Goal: Task Accomplishment & Management: Use online tool/utility

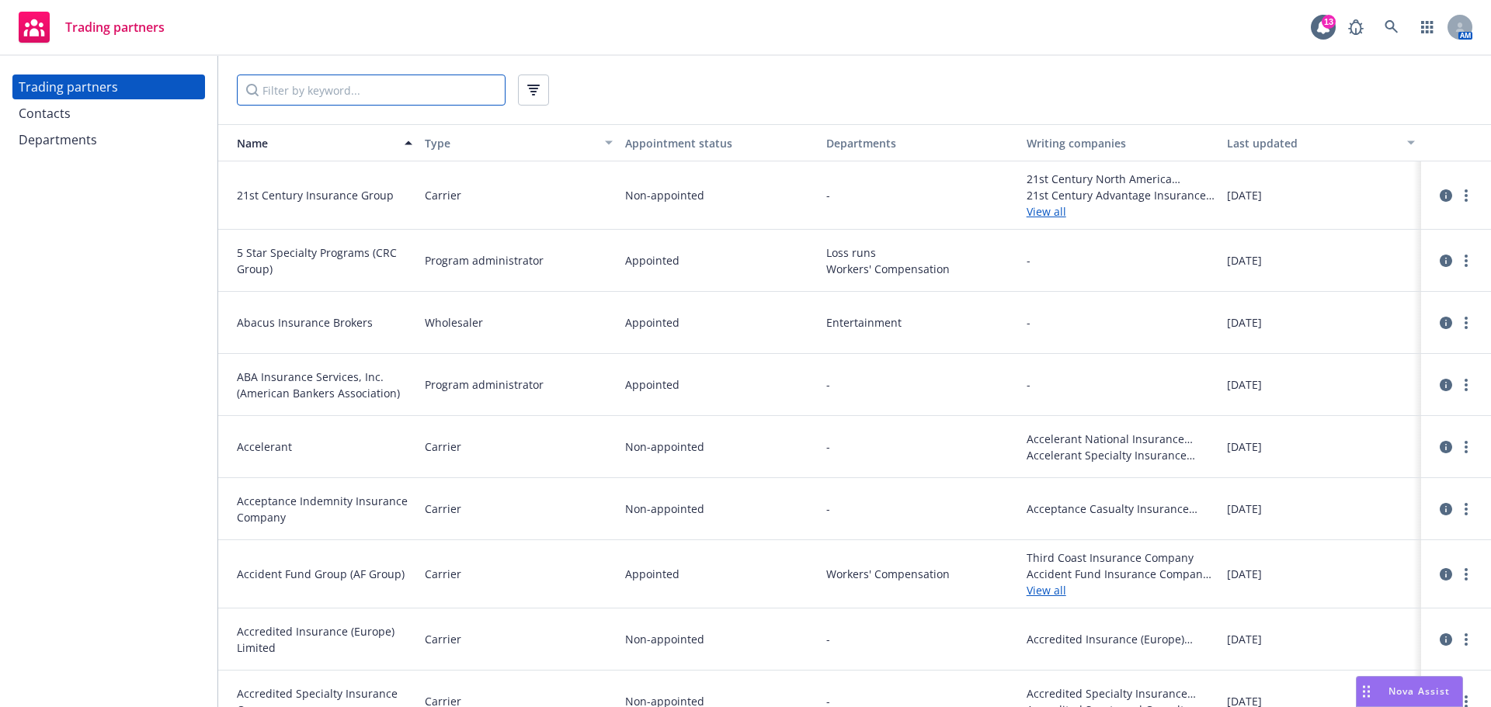
click at [306, 92] on input "Filter by keyword..." at bounding box center [371, 90] width 269 height 31
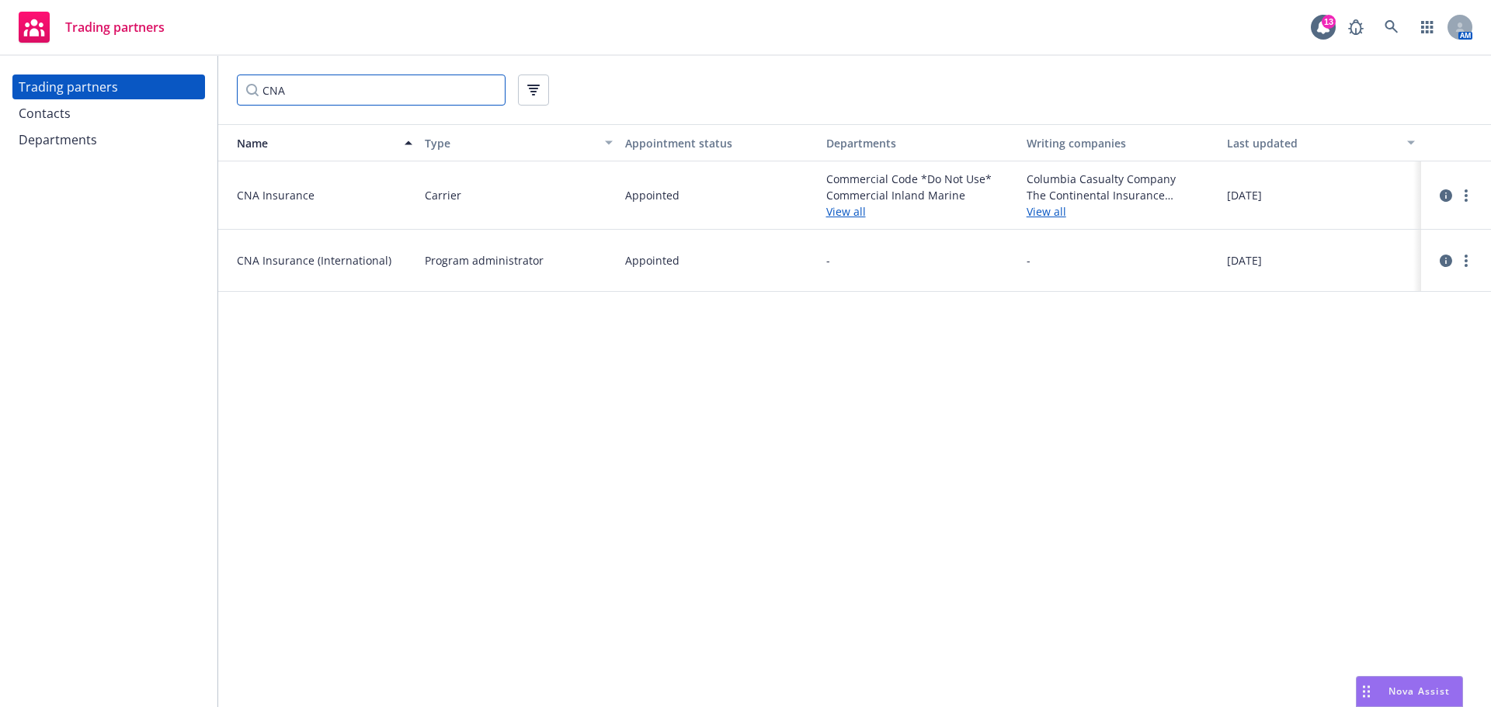
type input "CNA"
click at [92, 108] on div "Contacts" at bounding box center [109, 113] width 180 height 25
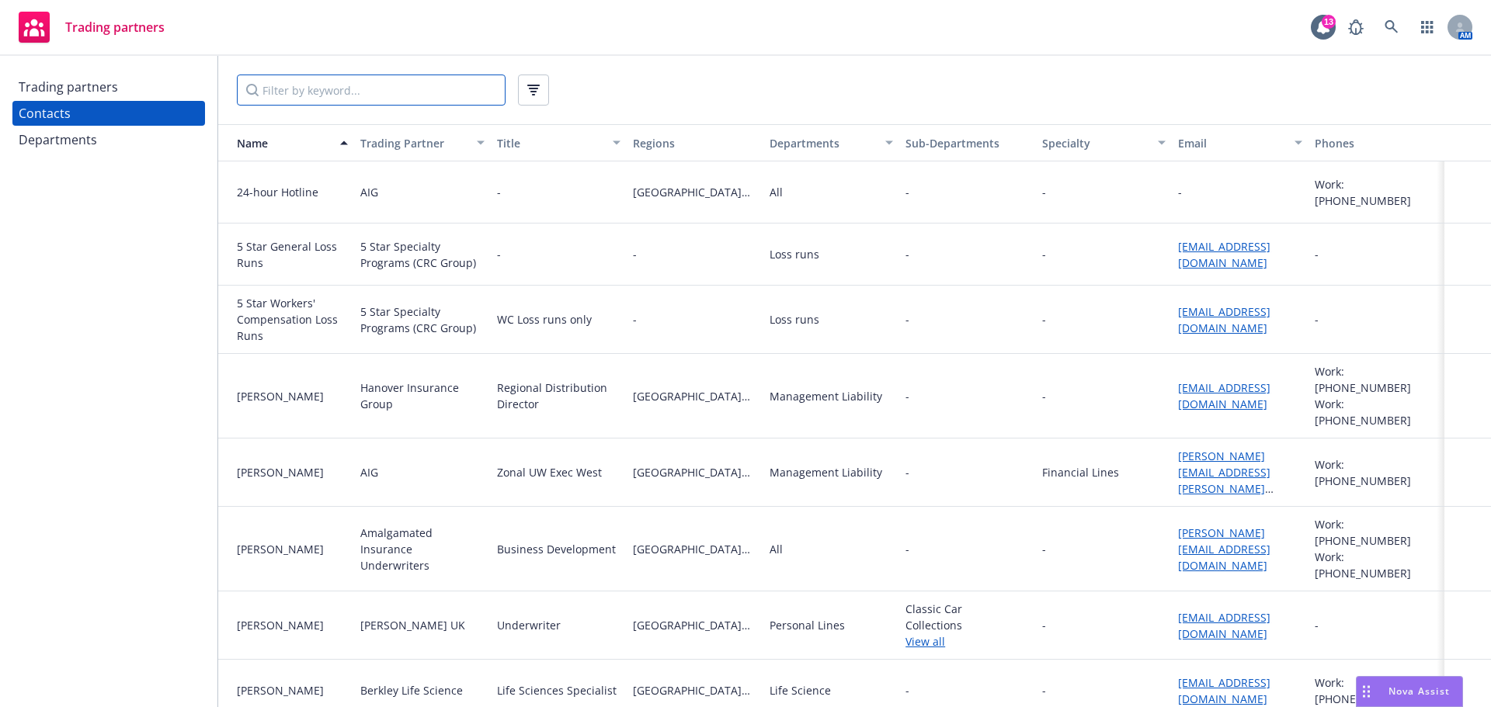
click at [373, 92] on input "Filter by keyword..." at bounding box center [371, 90] width 269 height 31
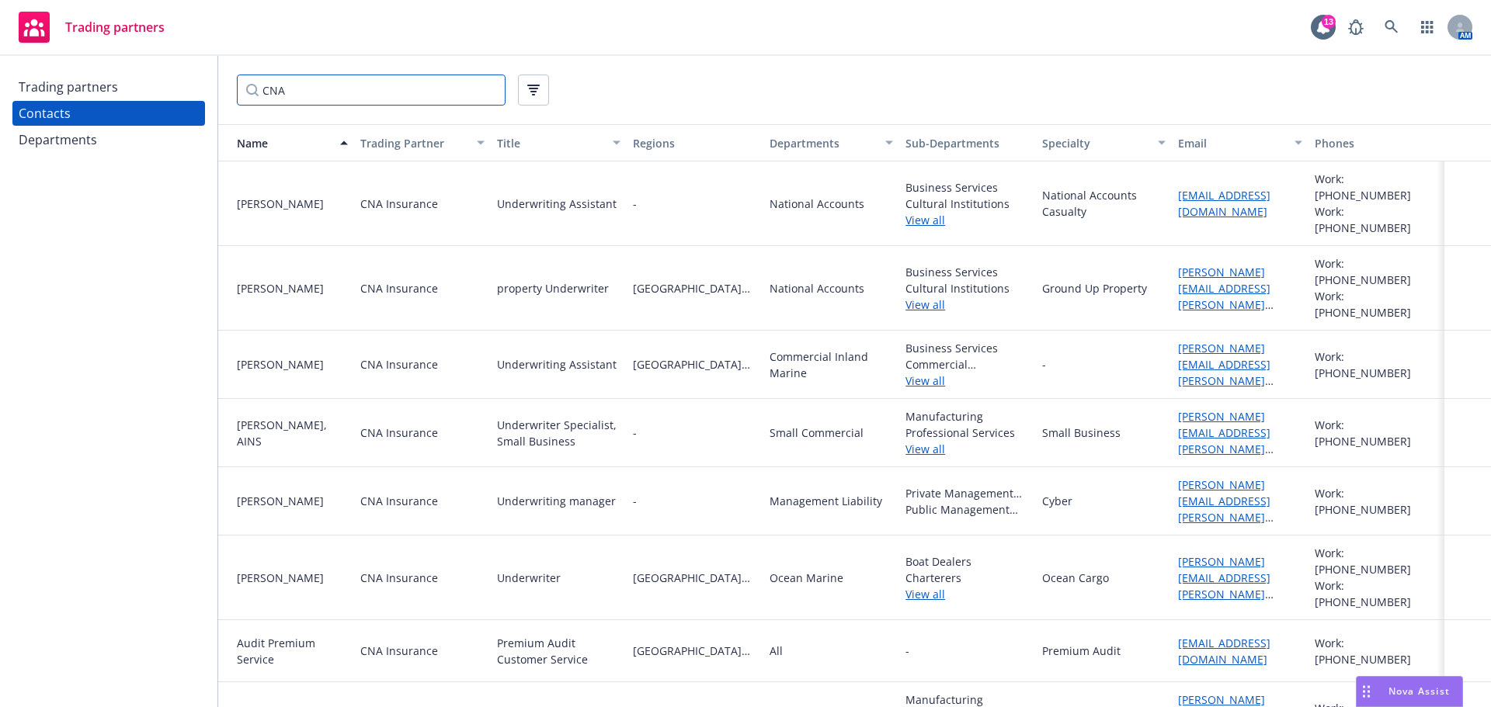
type input "CNA"
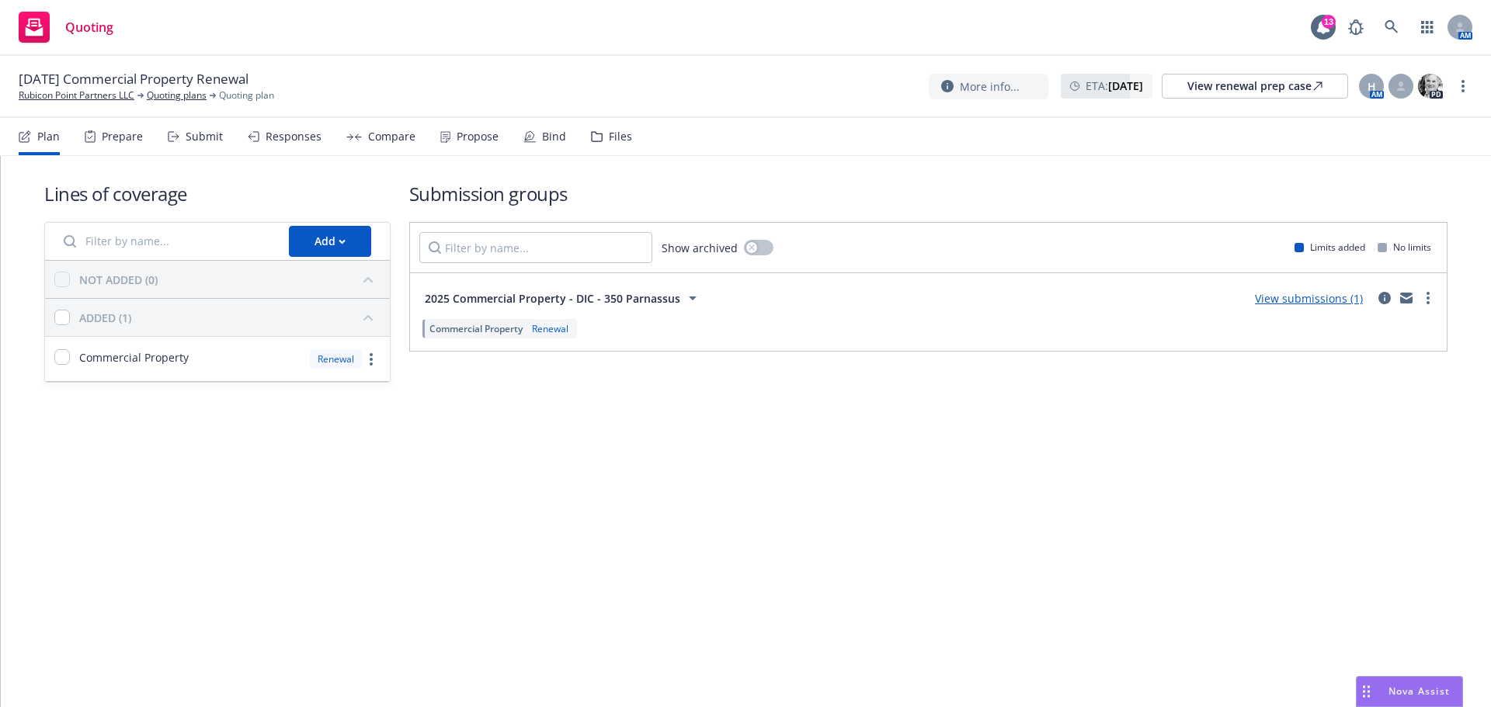
click at [476, 136] on div "Propose" at bounding box center [477, 136] width 42 height 12
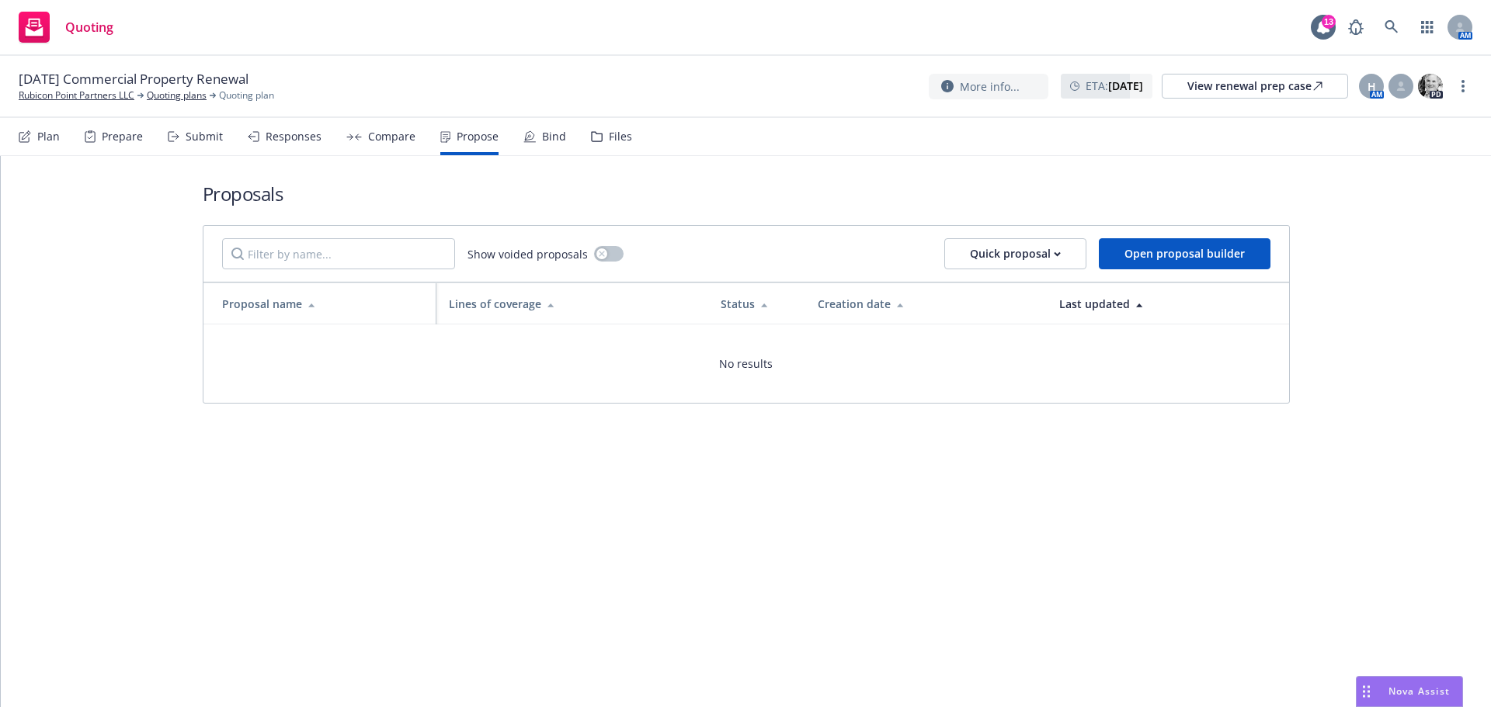
click at [476, 136] on div "Propose" at bounding box center [477, 136] width 42 height 12
click at [202, 130] on div "Submit" at bounding box center [204, 136] width 37 height 12
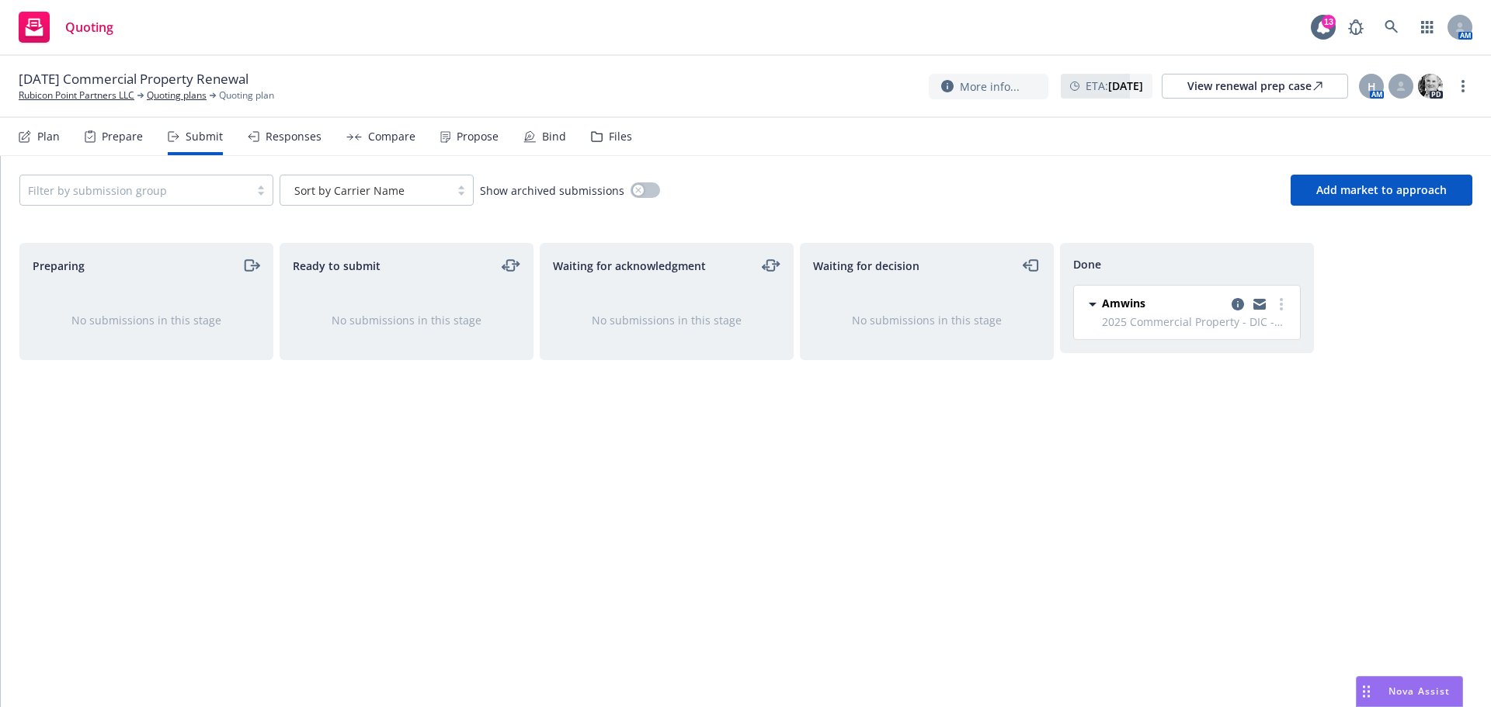
click at [463, 138] on div "Propose" at bounding box center [477, 136] width 42 height 12
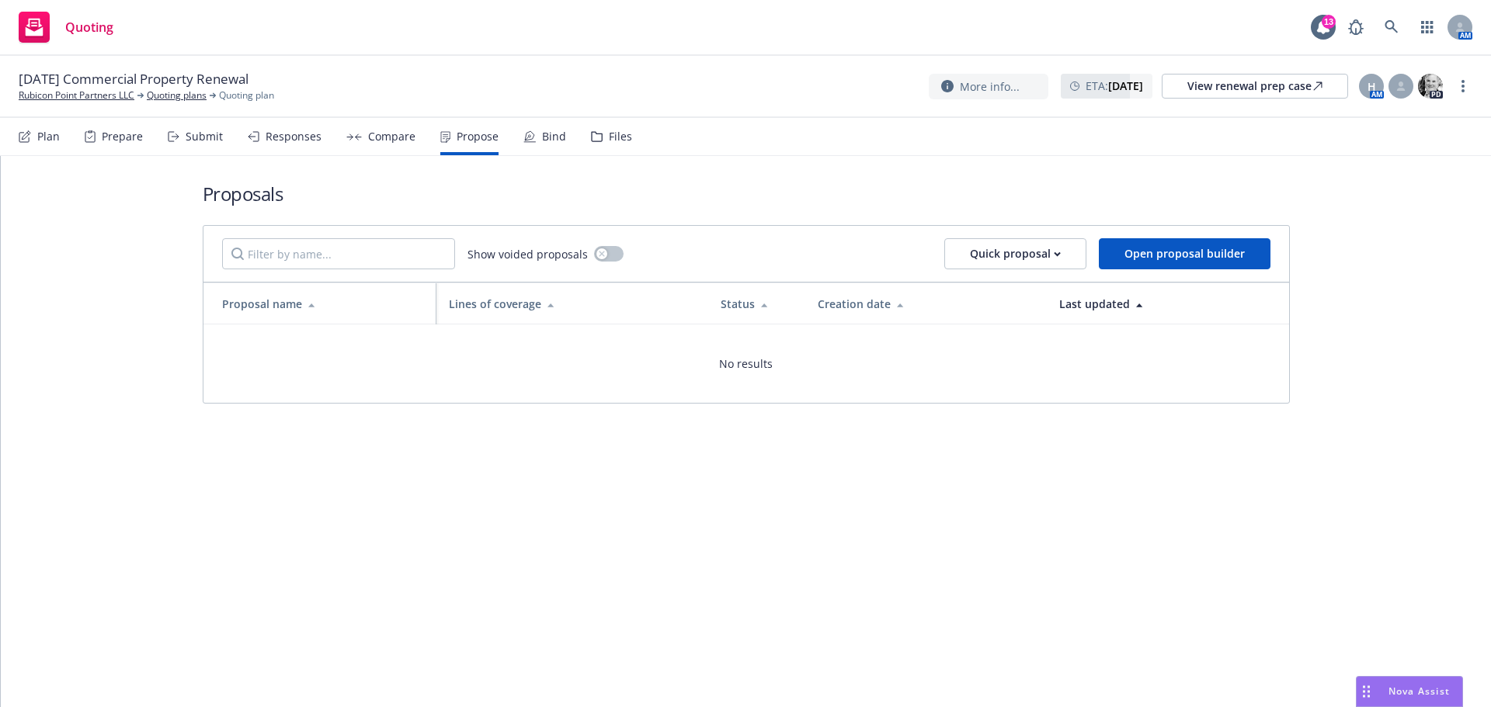
click at [542, 137] on div "Bind" at bounding box center [554, 136] width 24 height 12
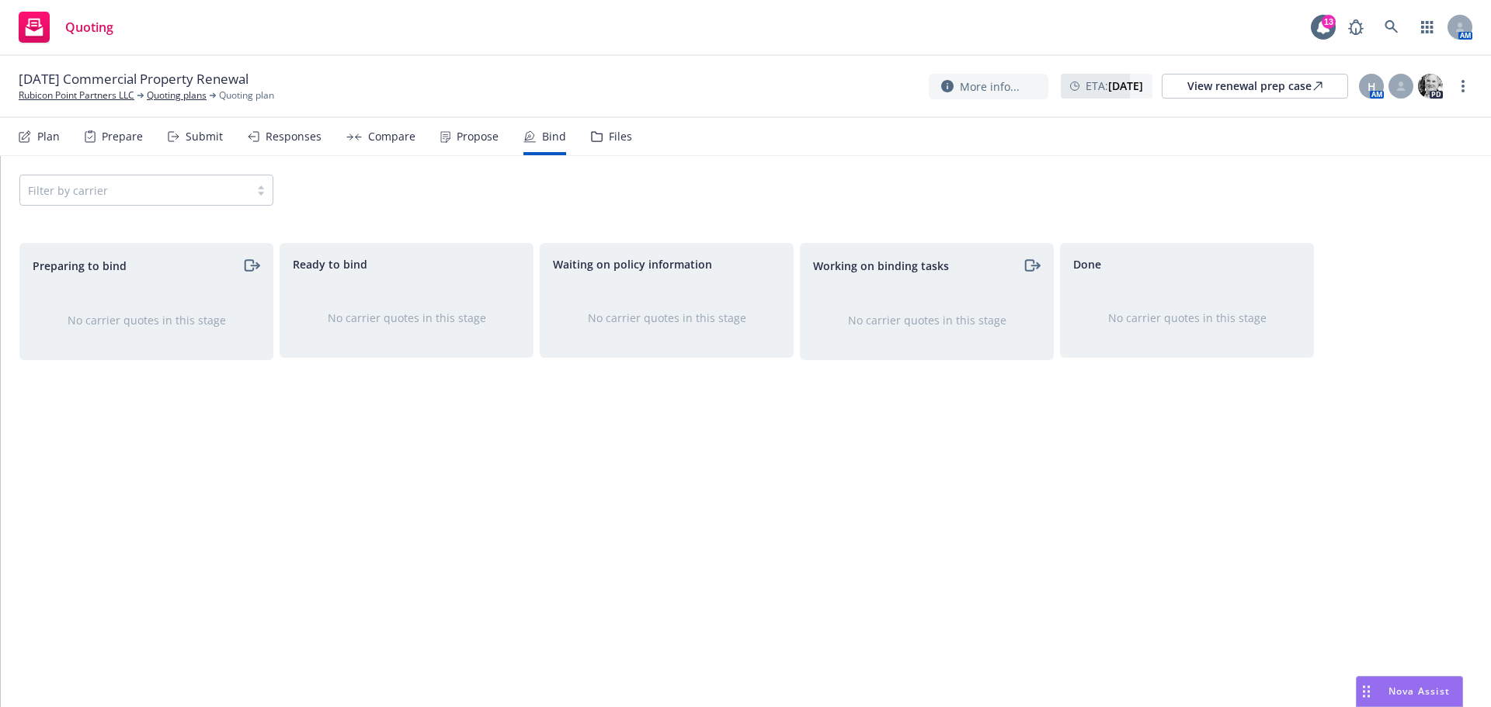
click at [600, 136] on div "Files" at bounding box center [611, 136] width 41 height 37
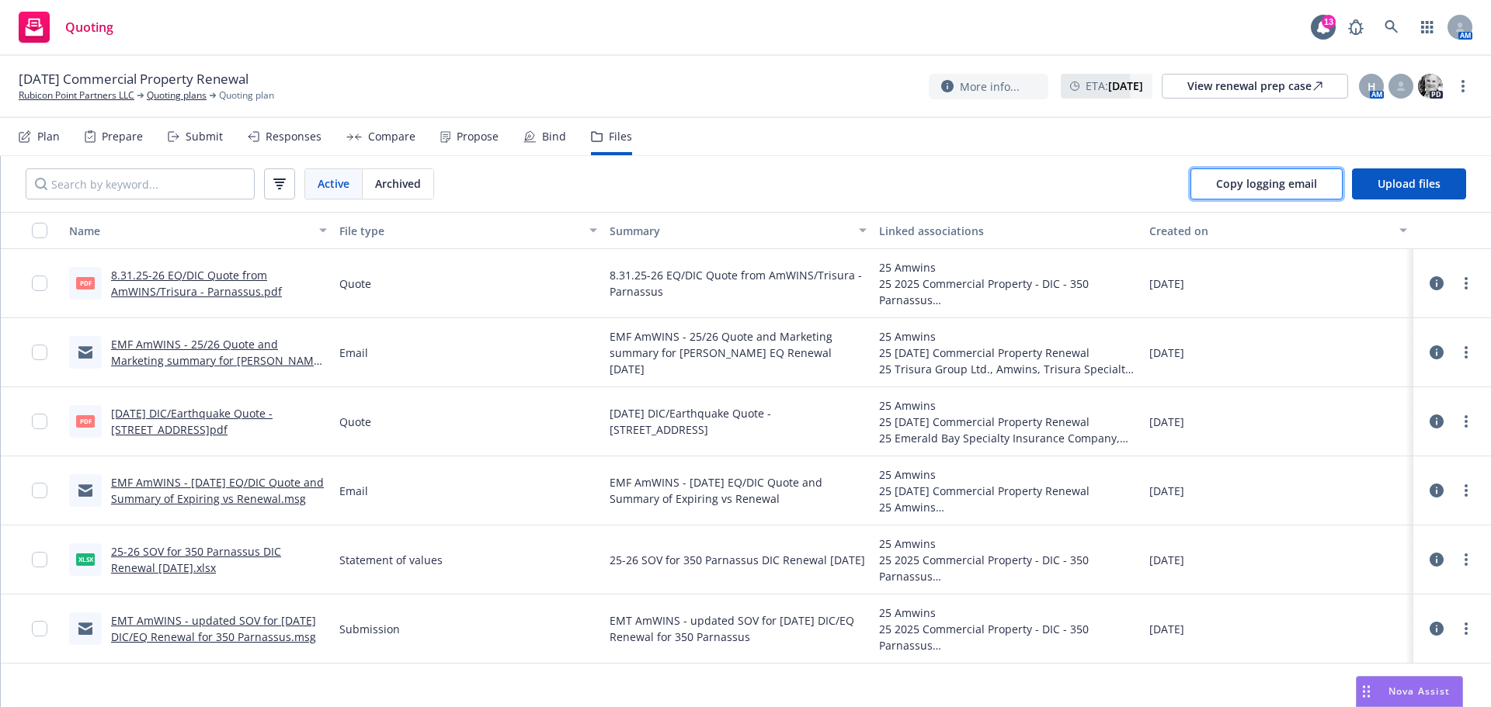
click at [1279, 184] on span "Copy logging email" at bounding box center [1266, 183] width 101 height 15
click at [1467, 283] on link "more" at bounding box center [1465, 283] width 19 height 19
click at [1432, 283] on icon at bounding box center [1436, 283] width 14 height 14
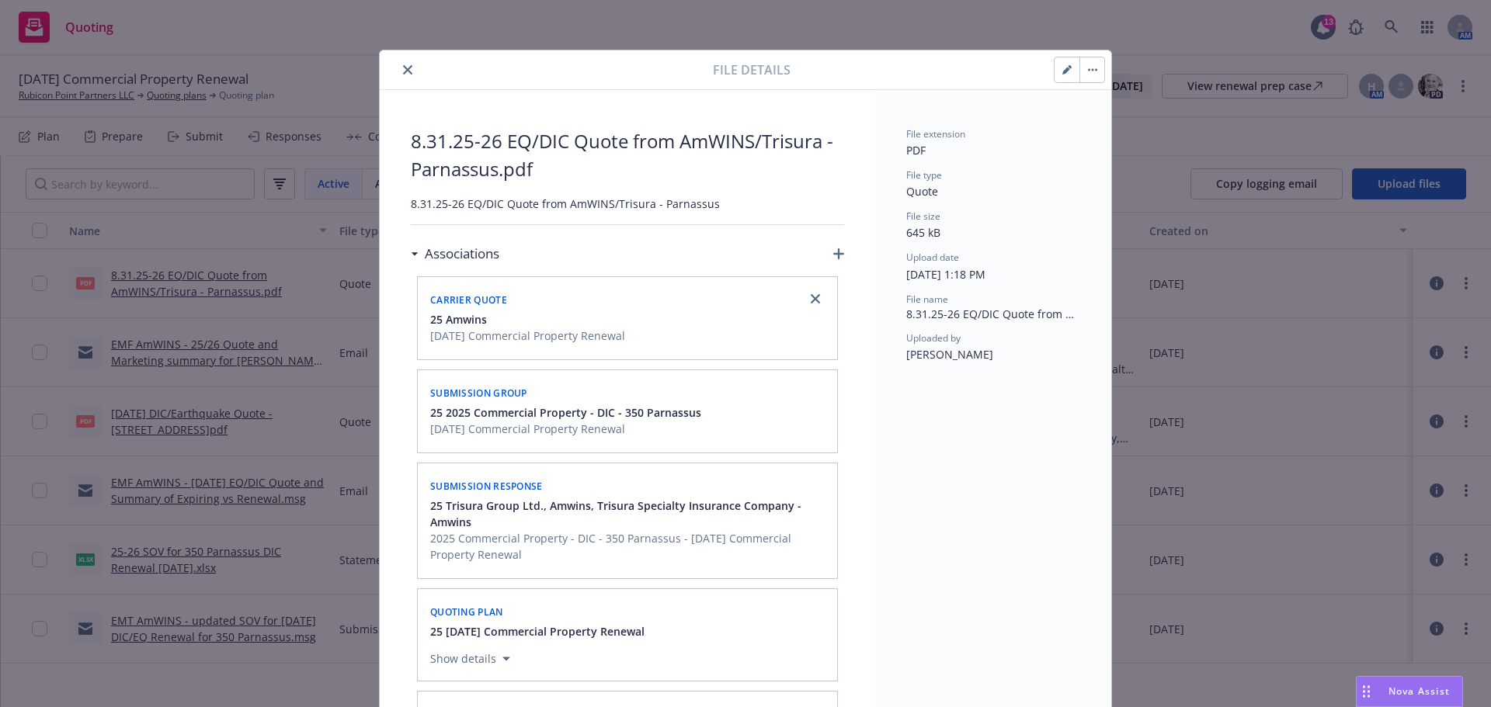
click at [406, 68] on icon "close" at bounding box center [407, 69] width 9 height 9
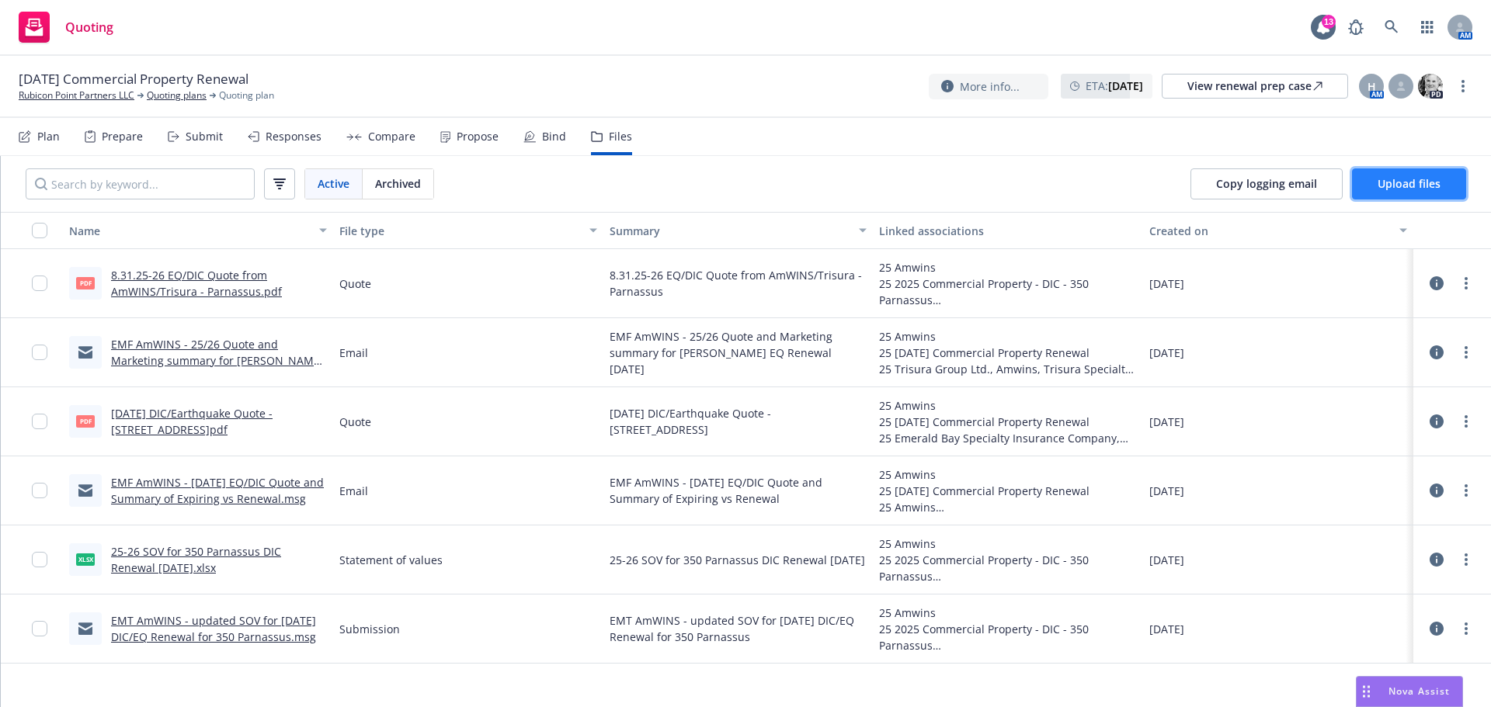
click at [1404, 182] on span "Upload files" at bounding box center [1408, 183] width 63 height 15
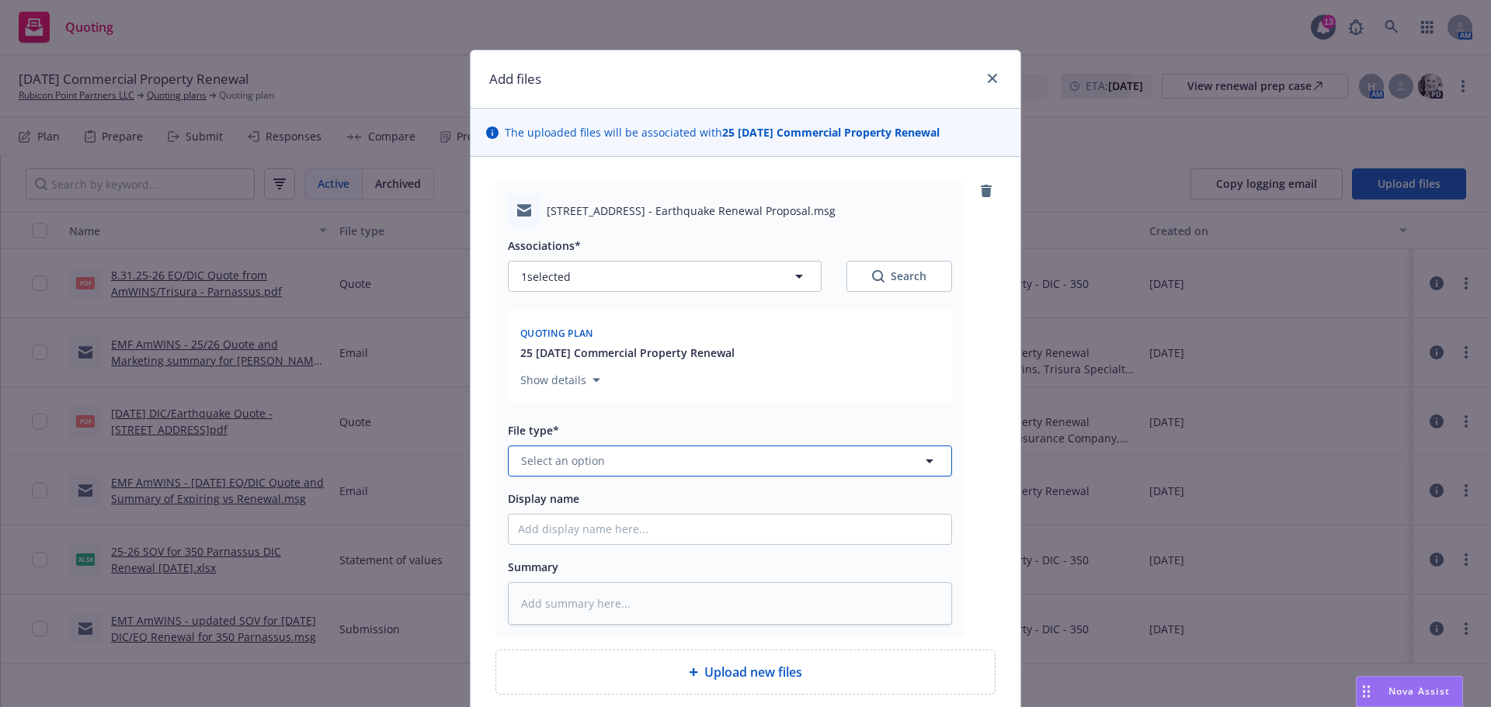
click at [929, 458] on icon "button" at bounding box center [929, 461] width 19 height 19
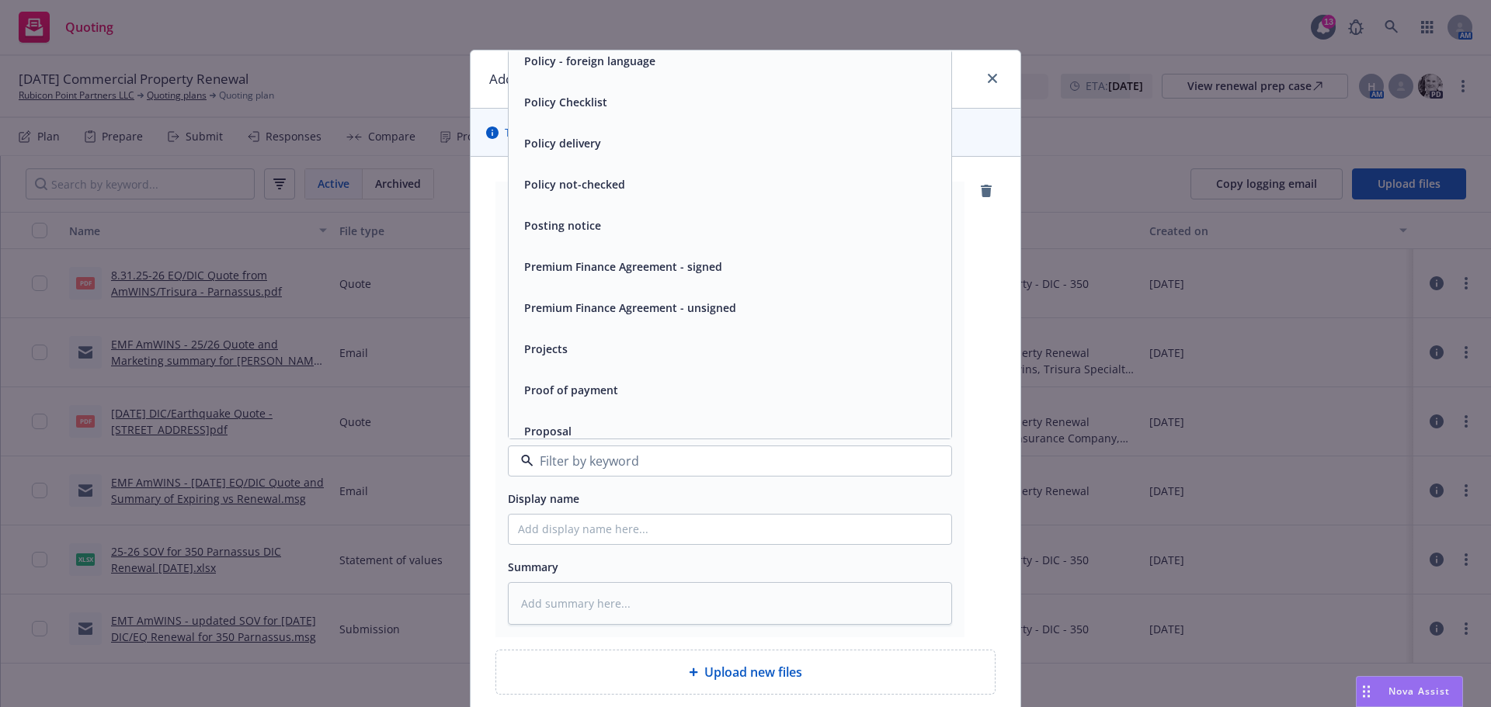
scroll to position [5201, 0]
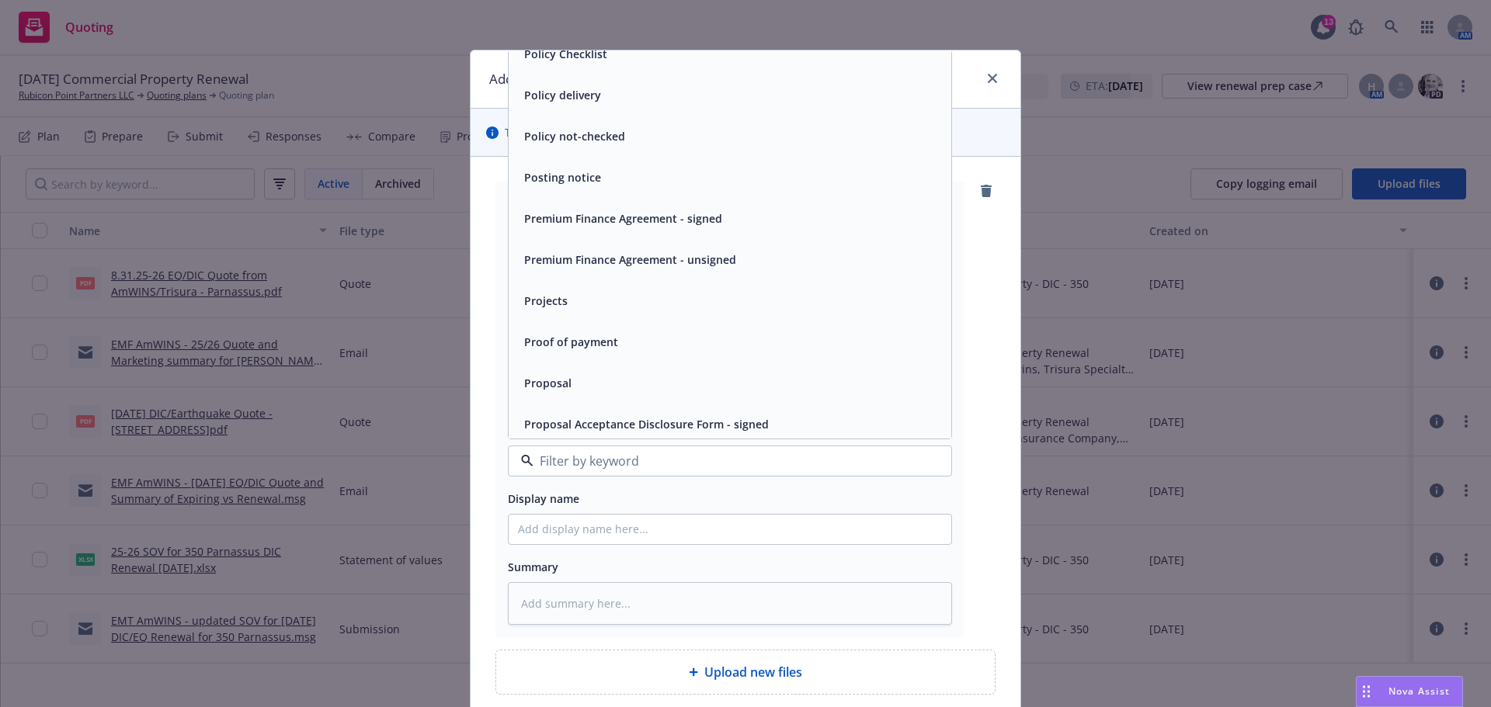
click at [717, 373] on div "Proposal" at bounding box center [730, 383] width 424 height 23
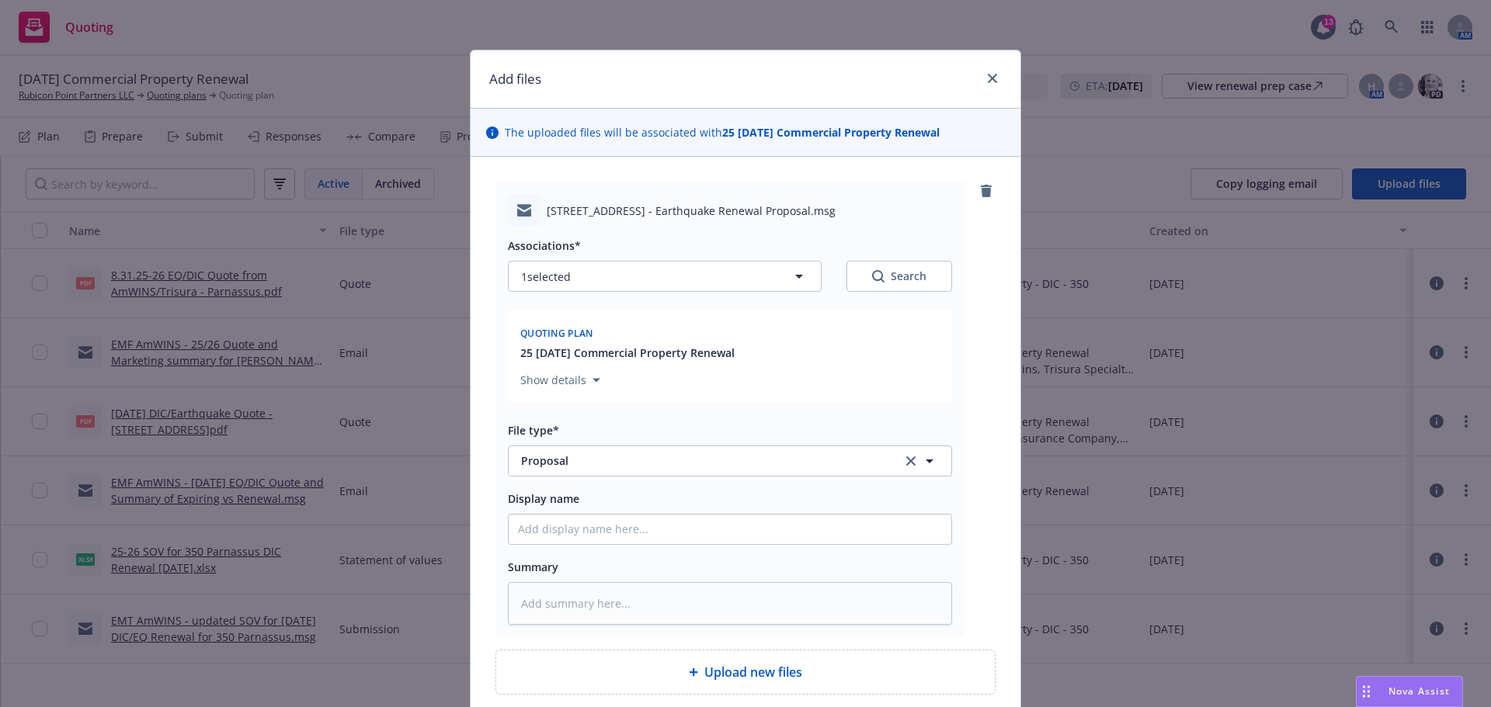
drag, startPoint x: 774, startPoint y: 89, endPoint x: 903, endPoint y: 92, distance: 128.9
click at [903, 92] on div "Add files" at bounding box center [745, 79] width 550 height 58
click at [564, 529] on input "Display name" at bounding box center [729, 530] width 443 height 30
type textarea "x"
type input "2"
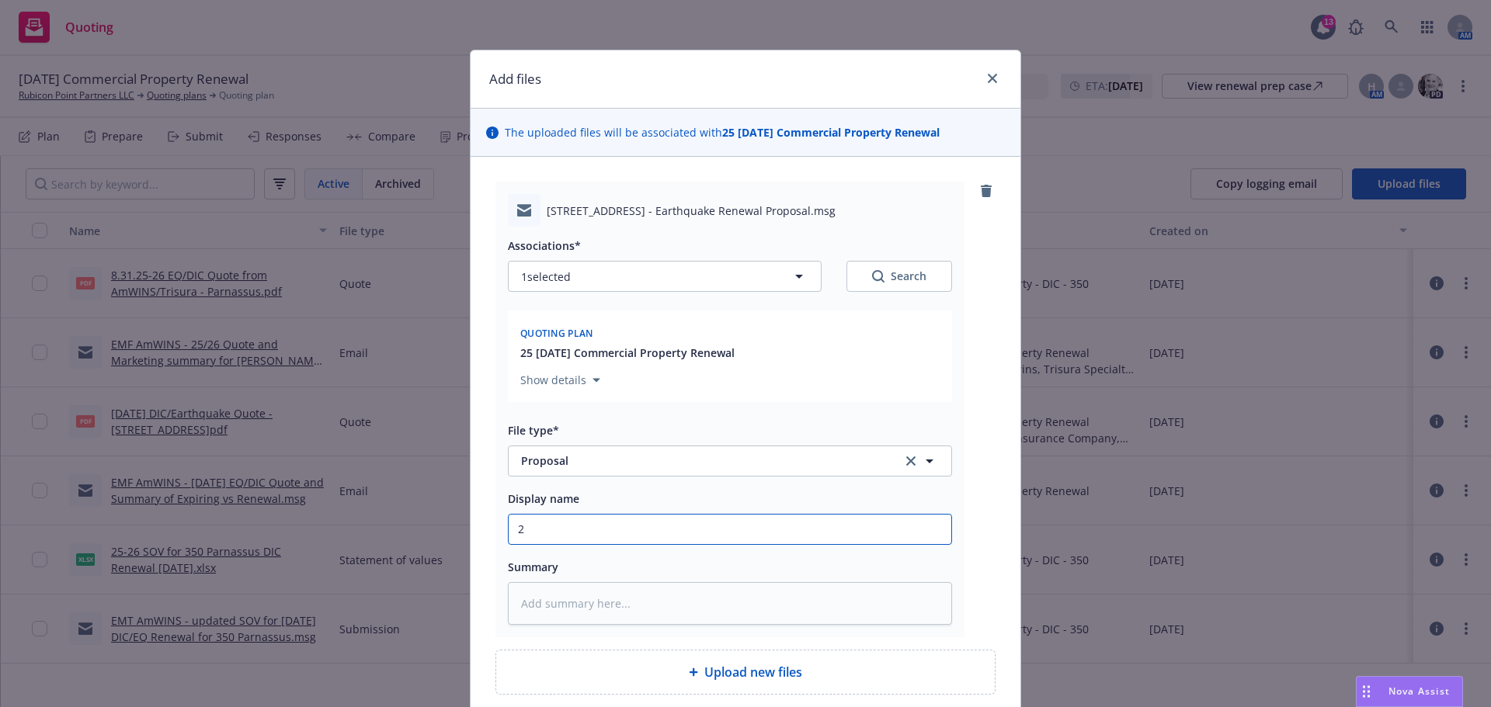
type textarea "x"
type input "25"
type textarea "x"
type input "25-"
type textarea "x"
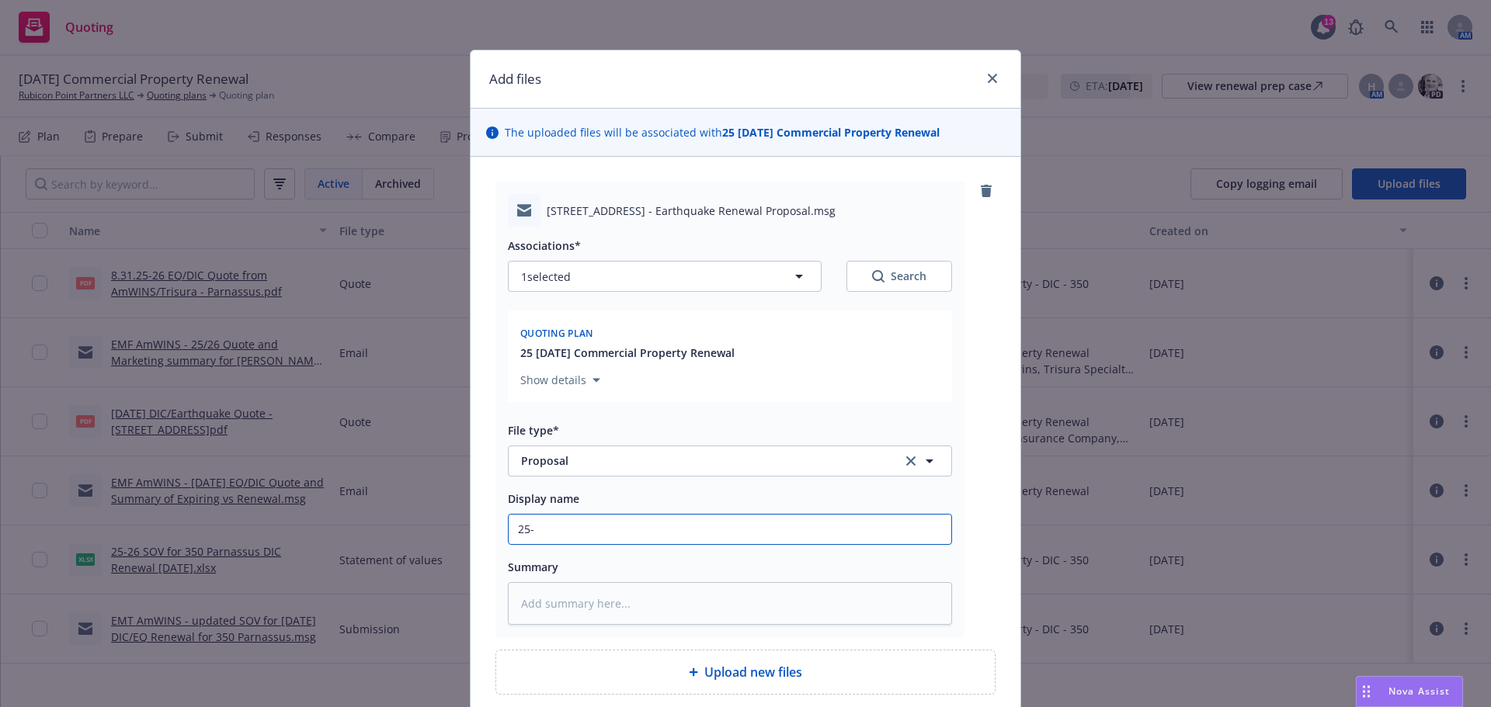
type input "25-2"
type textarea "x"
type input "25-26"
type textarea "x"
type input "25-26"
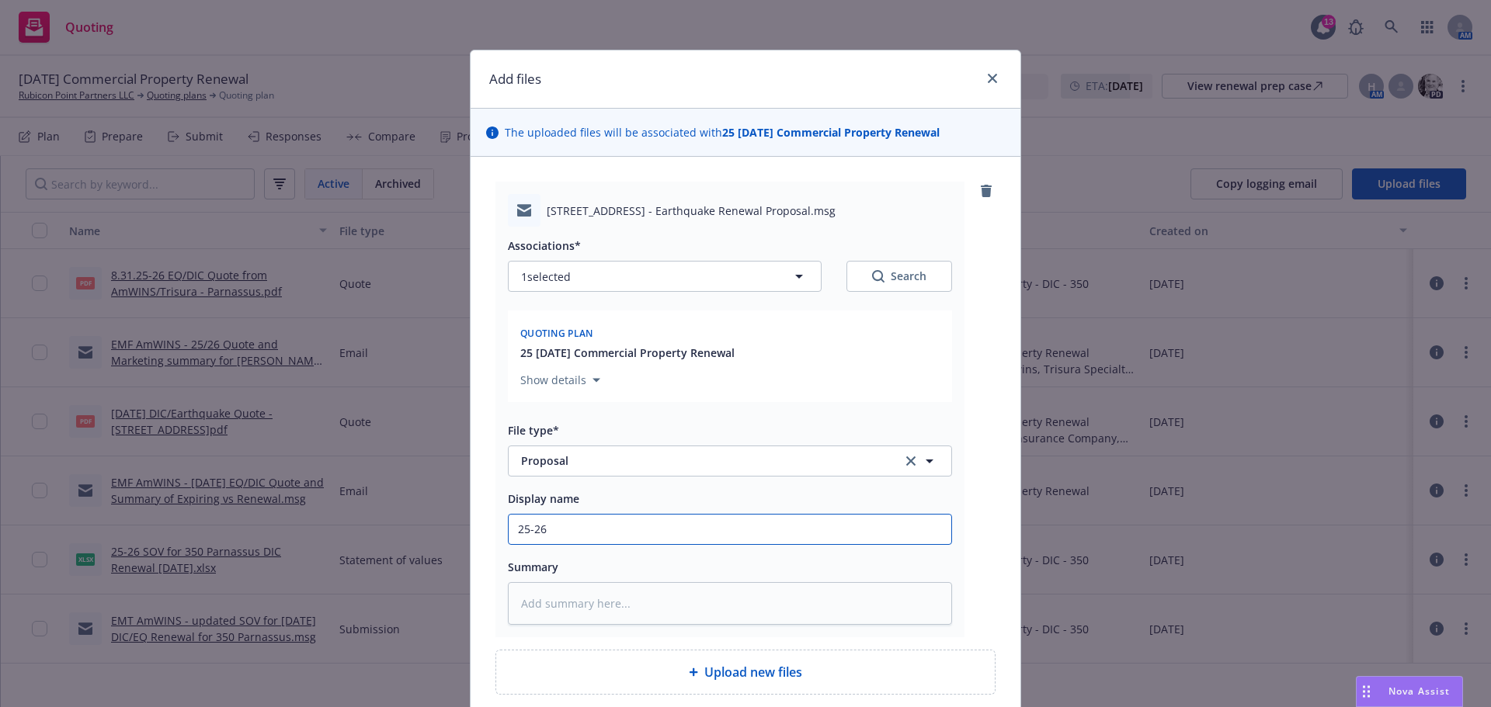
type textarea "x"
type input "25-26 E"
type textarea "x"
type input "25-26 EQ"
type textarea "x"
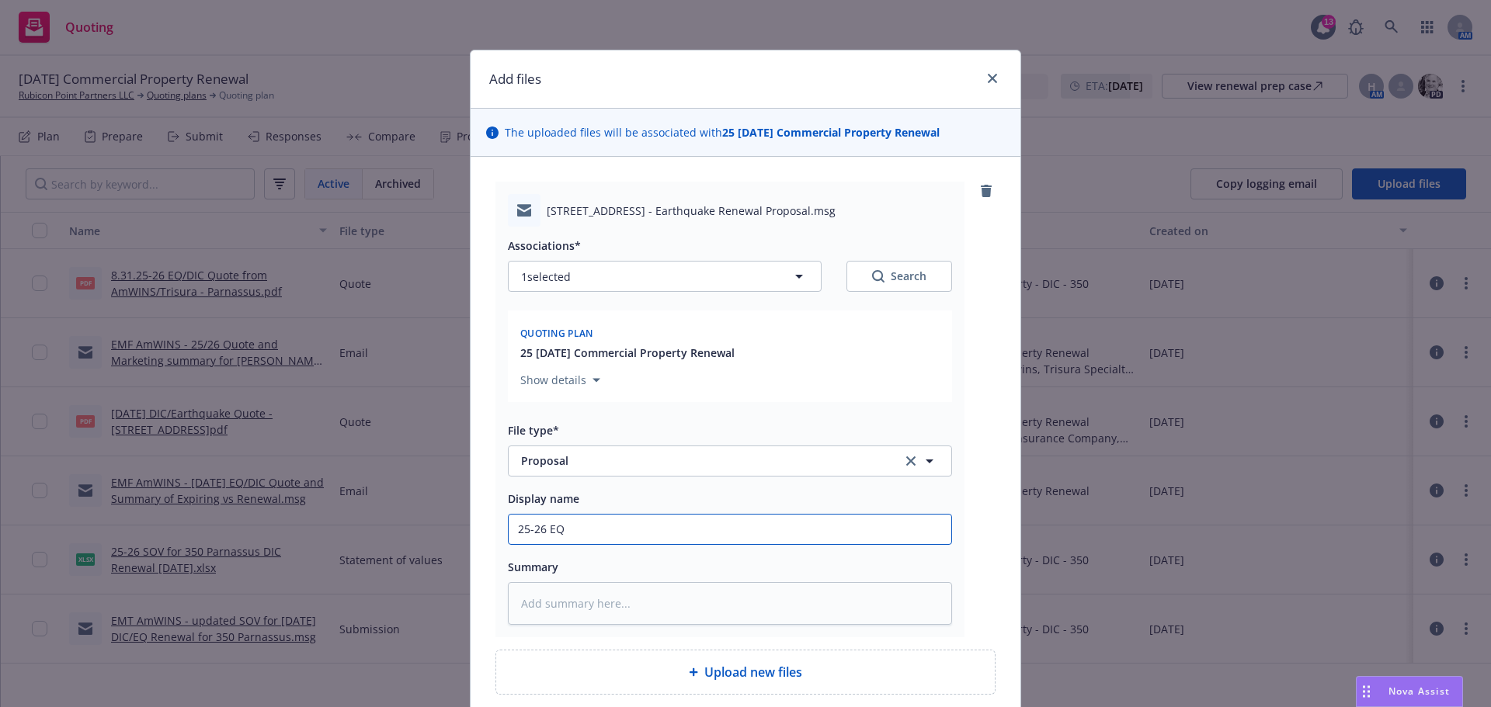
type input "25-26 EQ"
type textarea "x"
type input "25-26 EQ P"
type textarea "x"
type input "25-26 EQ Pr"
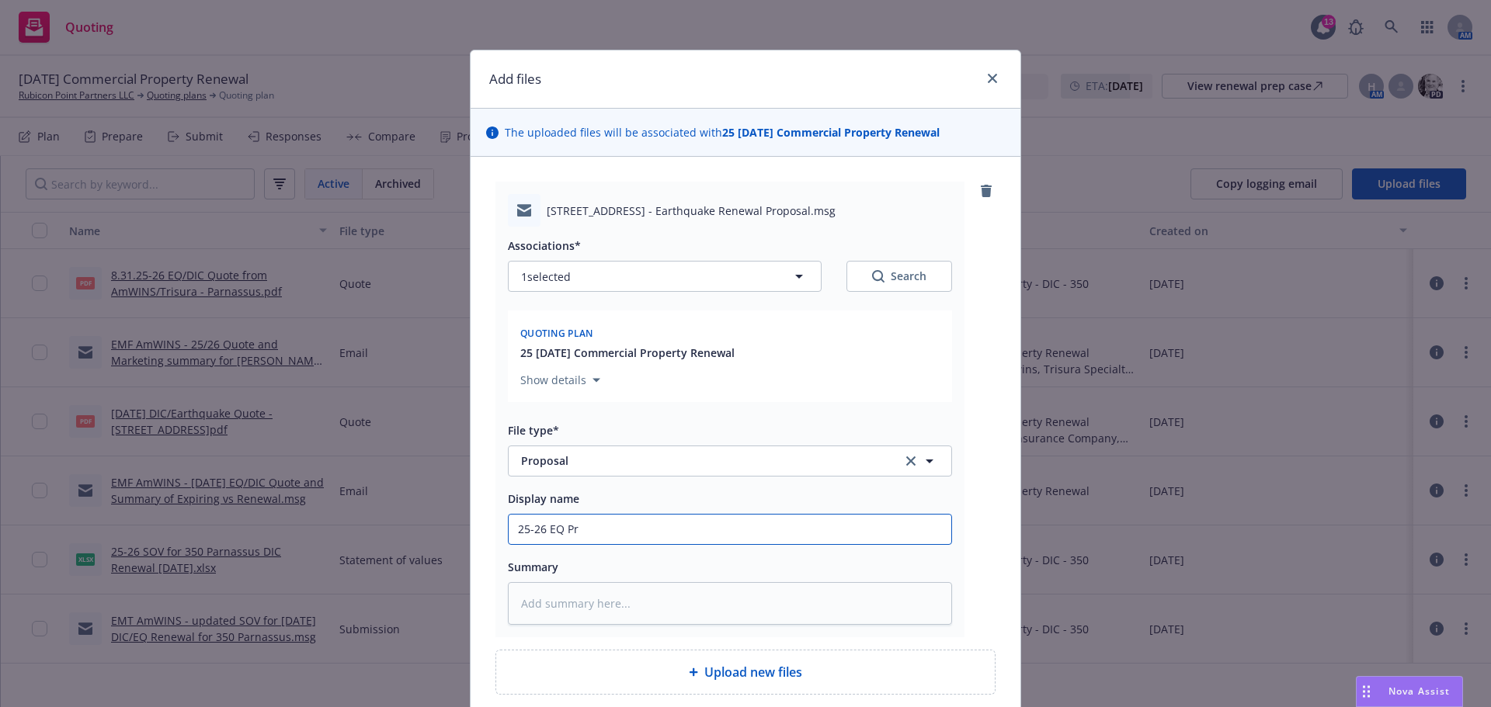
type textarea "x"
type input "25-26 EQ Pro"
type textarea "x"
type input "25-26 EQ Prop"
type textarea "x"
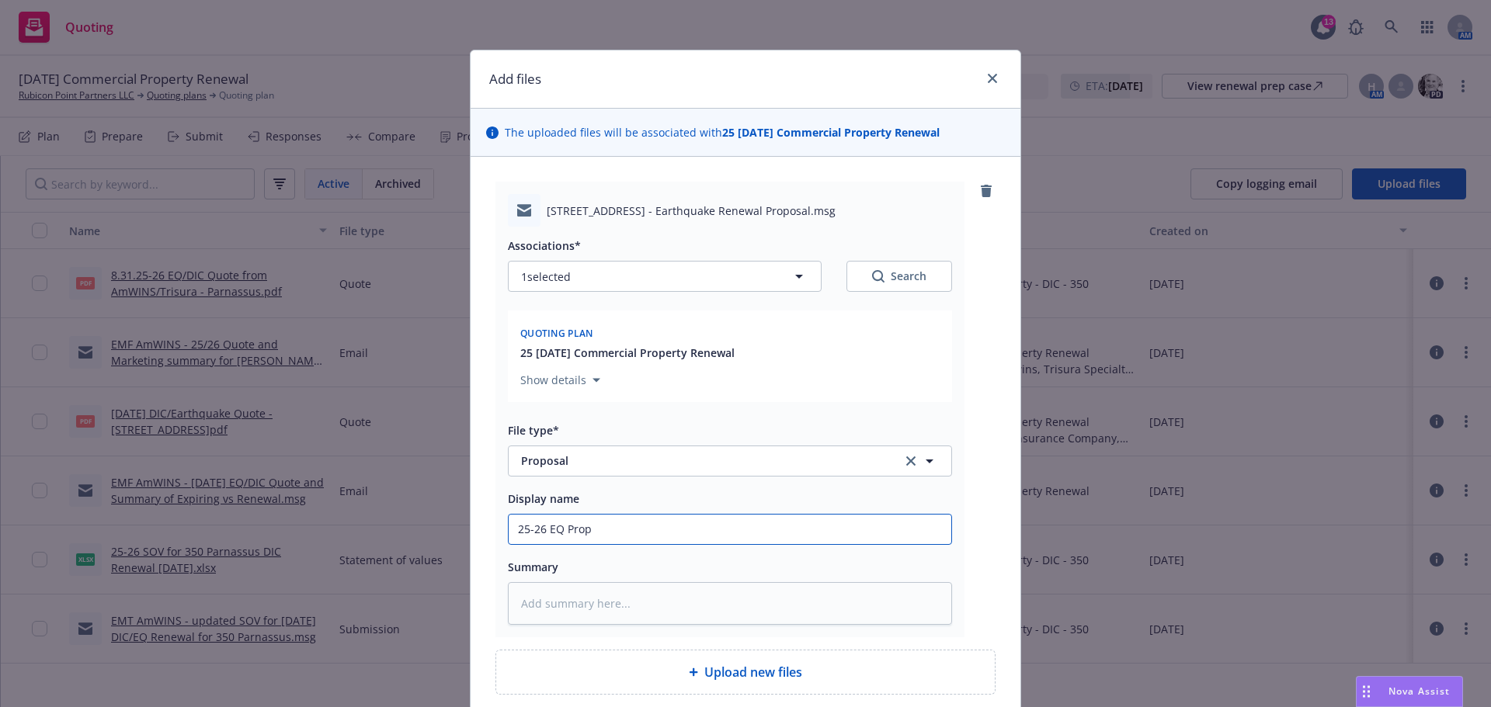
type input "25-26 EQ Propo"
type textarea "x"
type input "25-26 EQ Propos"
type textarea "x"
type input "25-26 EQ Proposa"
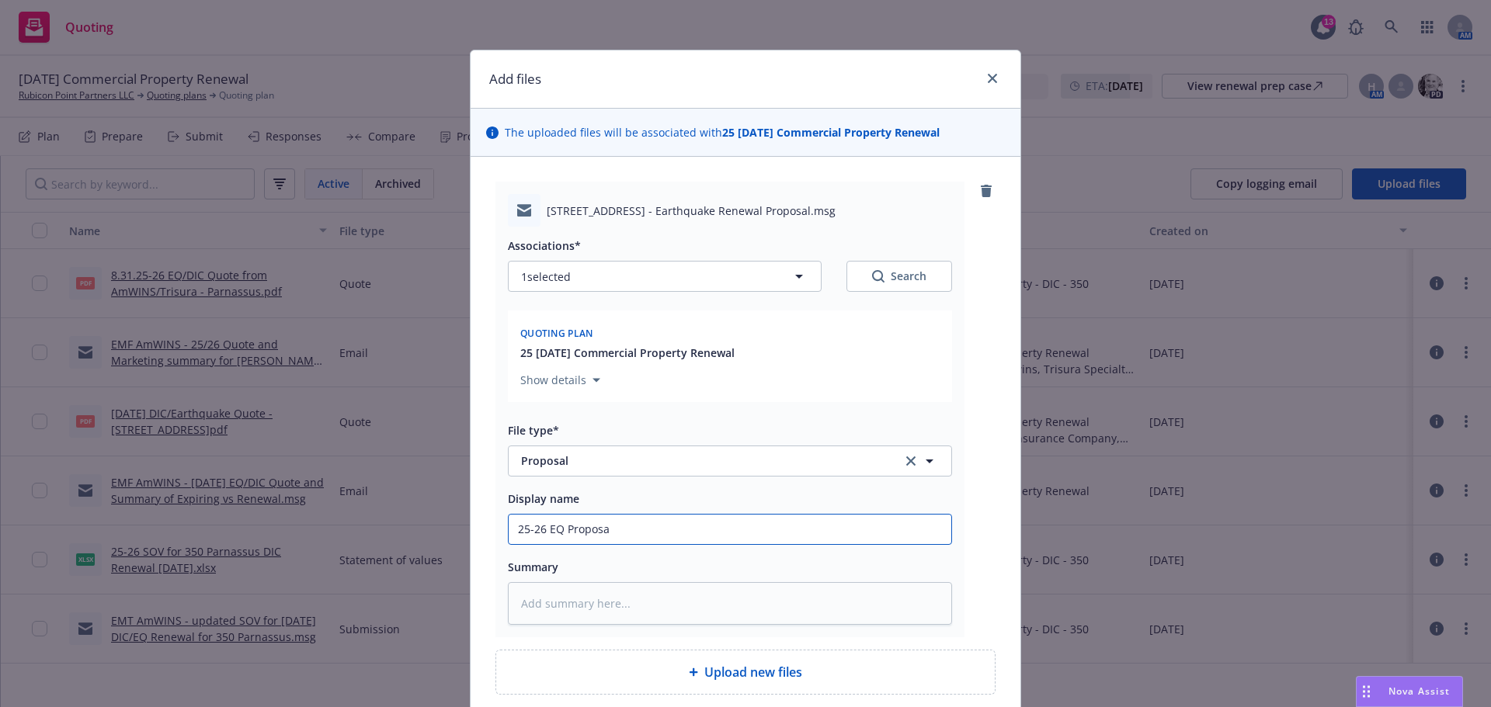
type textarea "x"
type input "25-26 EQ Proposal"
type textarea "x"
type input "25-26 EQ Proposal"
type textarea "x"
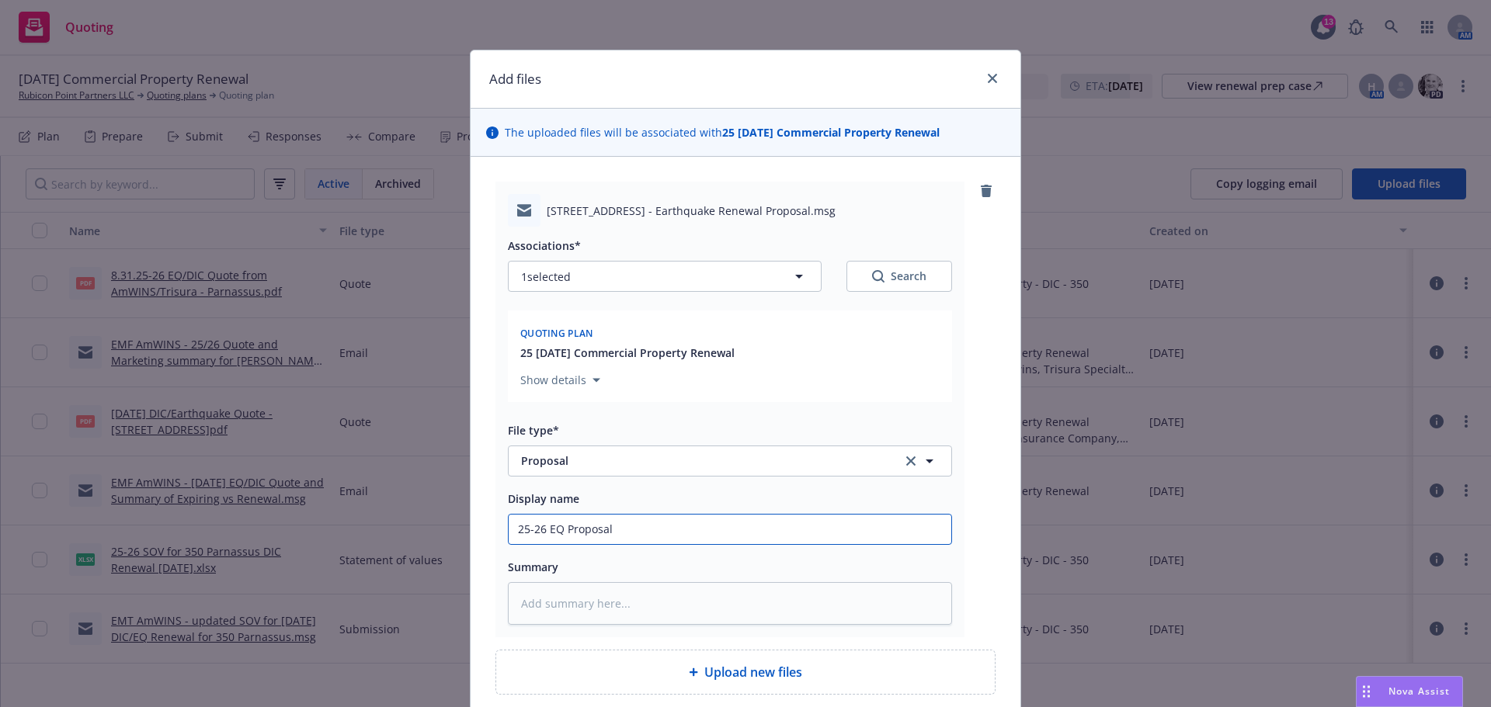
type input "25-26 EQ Proposal t"
type textarea "x"
type input "25-26 EQ Proposal tr"
type textarea "x"
type input "25-26 EQ Proposal tra"
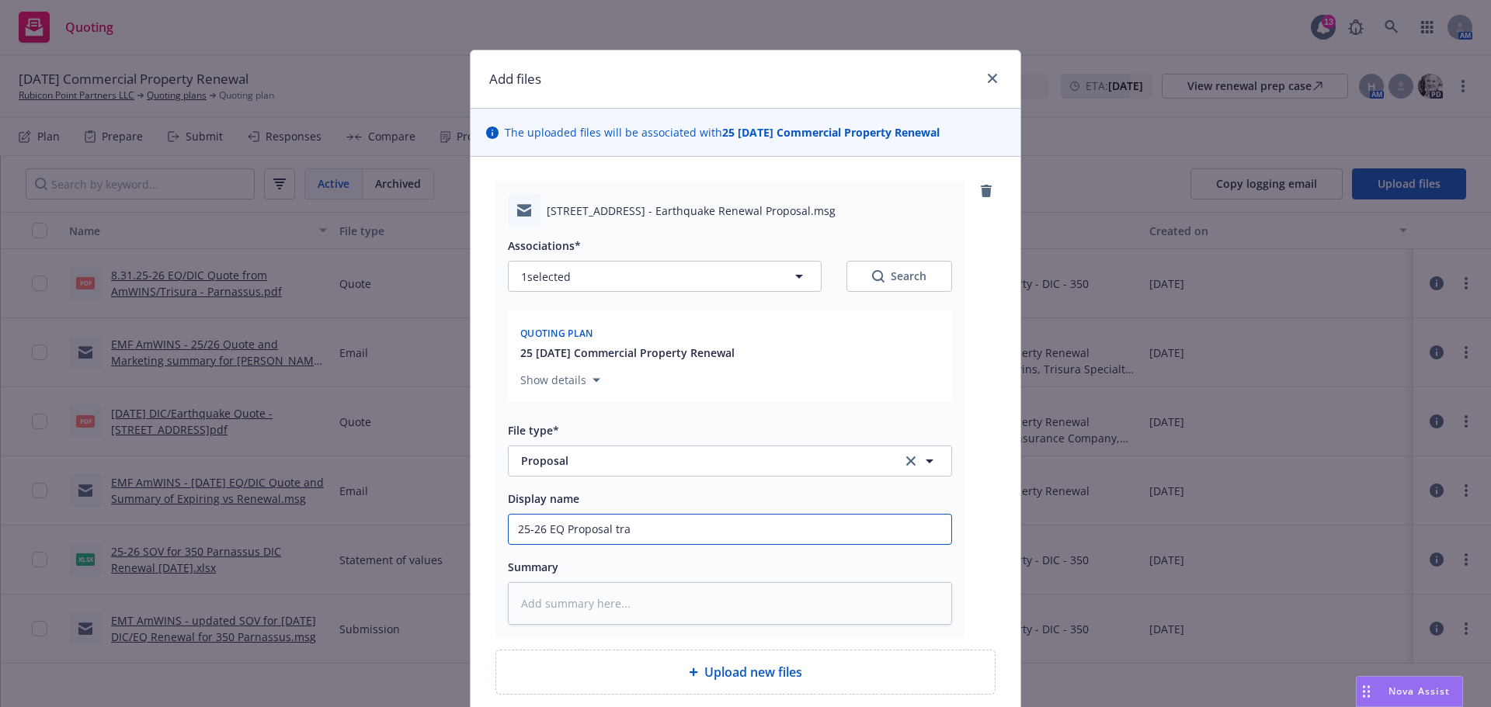
type textarea "x"
type input "25-26 EQ Proposal tran"
type textarea "x"
type input "25-26 EQ Proposal trans"
type textarea "x"
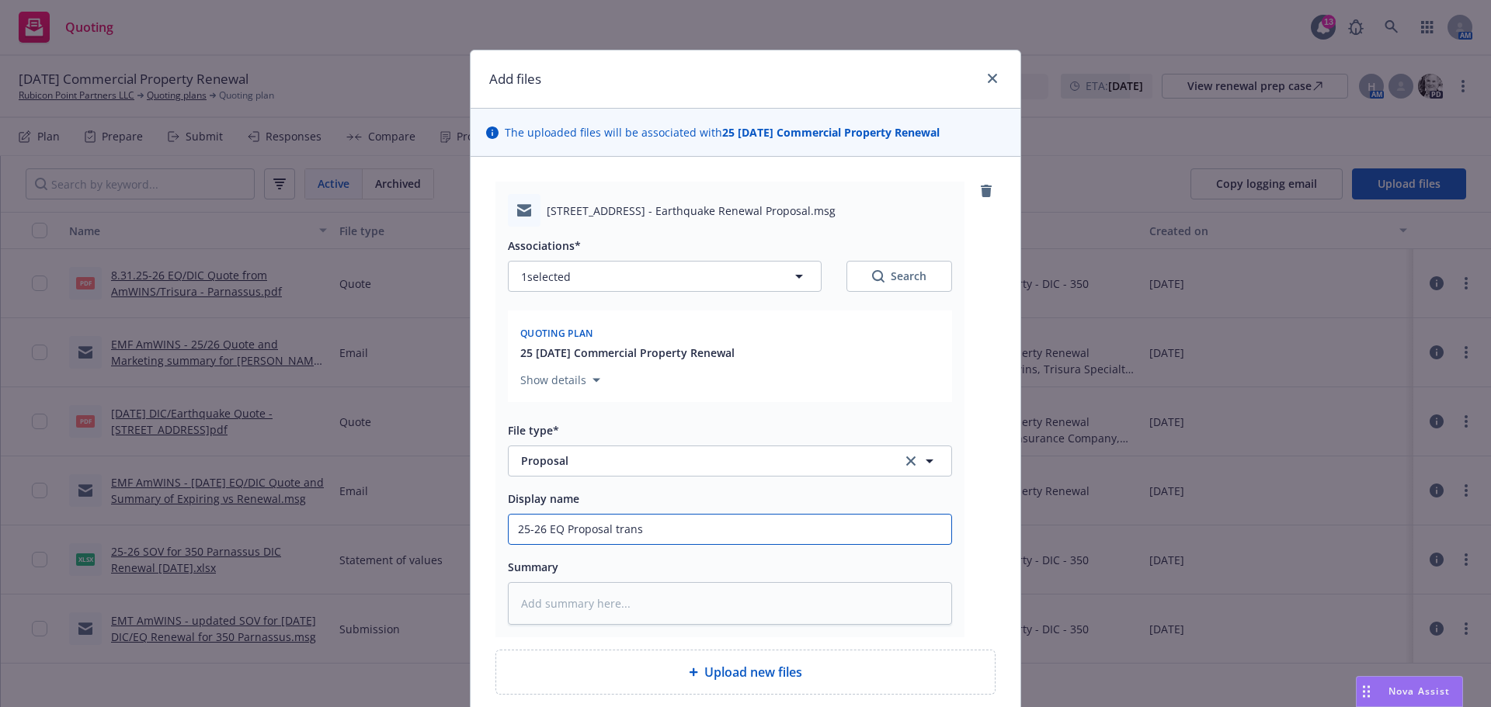
type input "25-26 EQ Proposal transm"
type textarea "x"
type input "25-26 EQ Proposal transmi"
type textarea "x"
type input "25-26 EQ Proposal transmit"
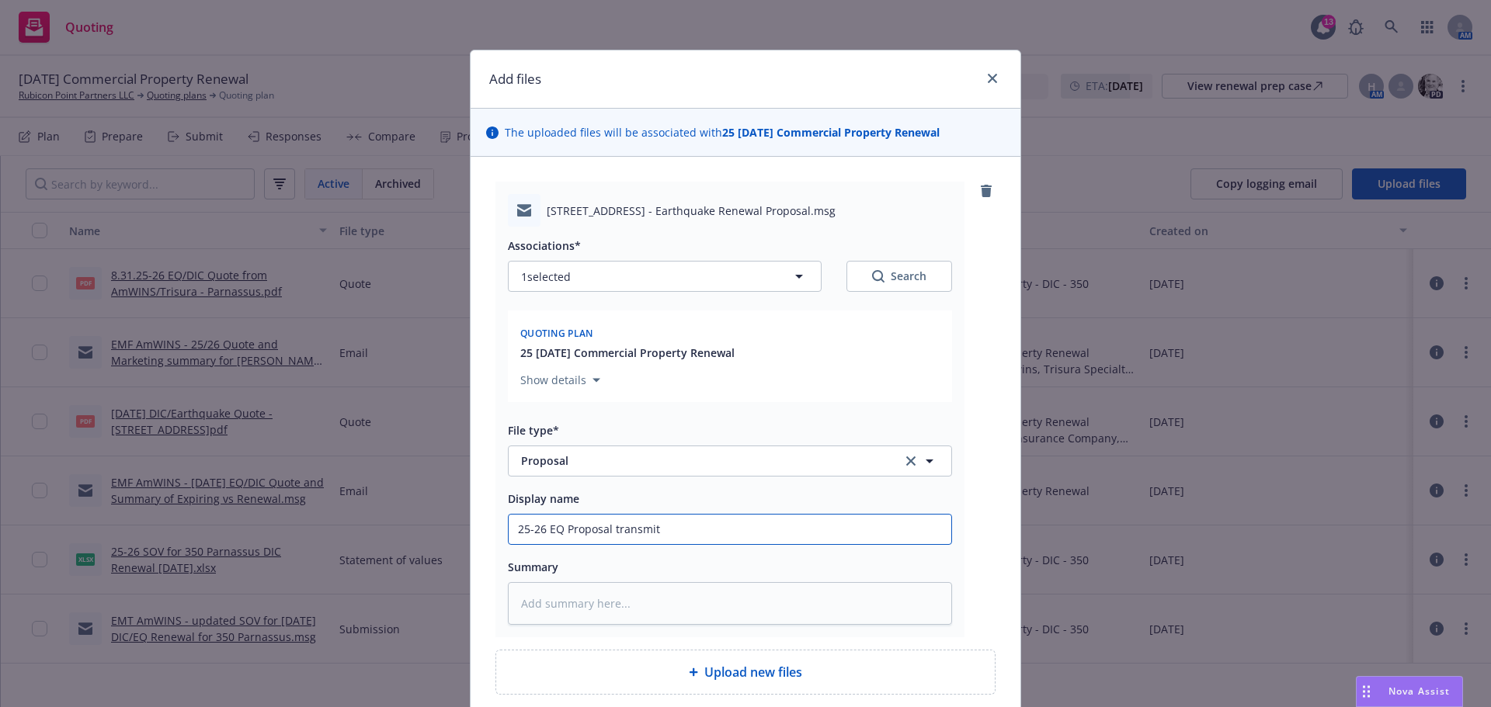
type textarea "x"
type input "25-26 EQ Proposal transmitt"
type textarea "x"
type input "25-26 EQ Proposal transmitta"
type textarea "x"
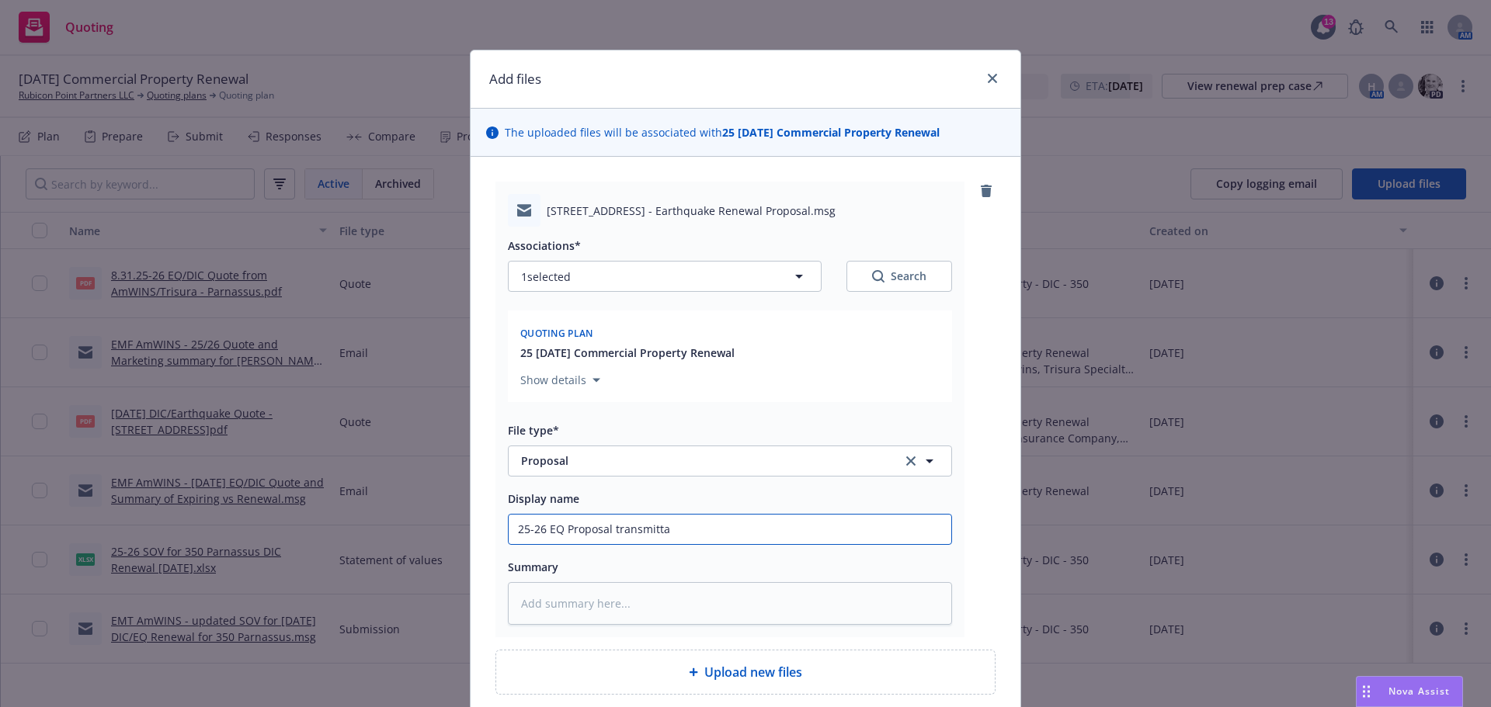
type input "25-26 EQ Proposal transmittal"
type textarea "x"
type input "25-26 EQ Proposal transmittal"
type textarea "x"
type input "25-26 EQ Proposal transmittal t"
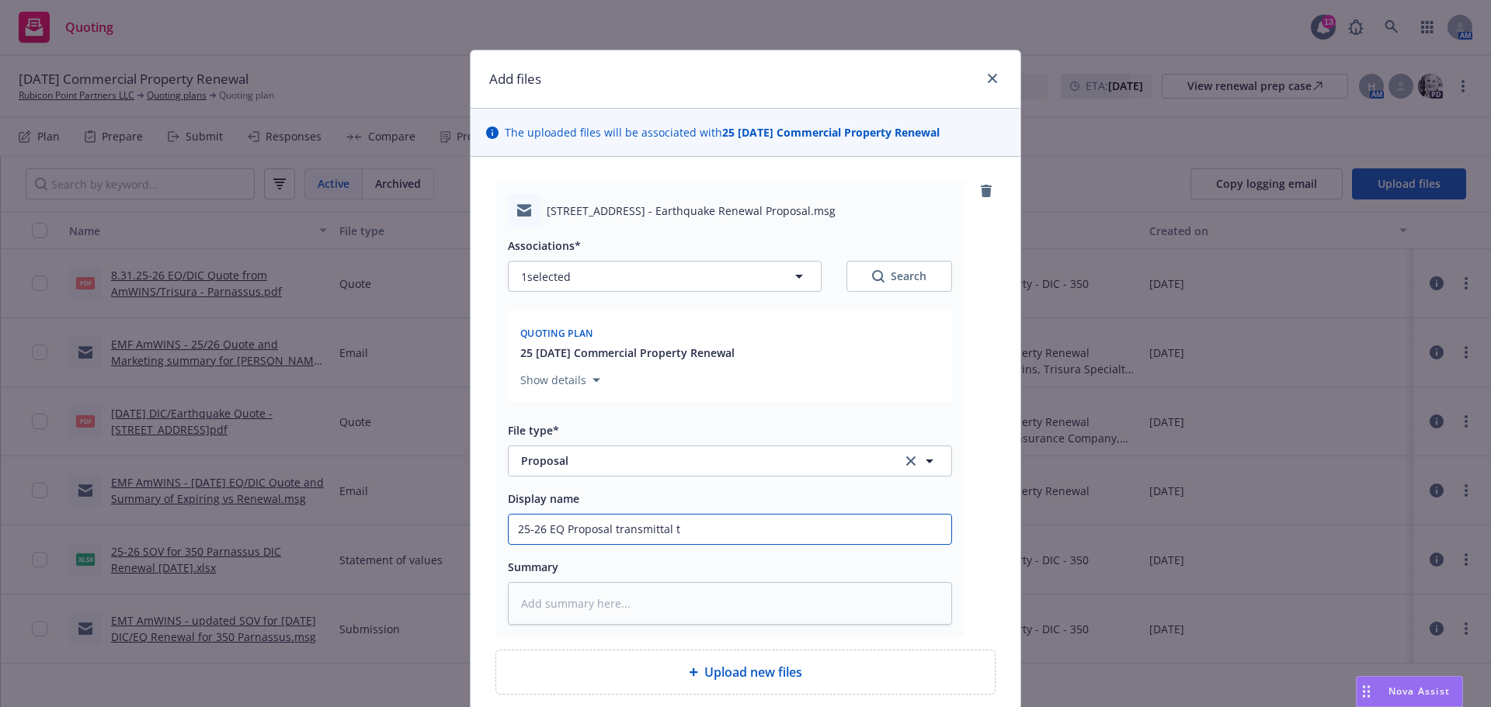
type textarea "x"
type input "25-26 EQ Proposal transmittal to"
type textarea "x"
type input "25-26 EQ Proposal transmittal to"
type textarea "x"
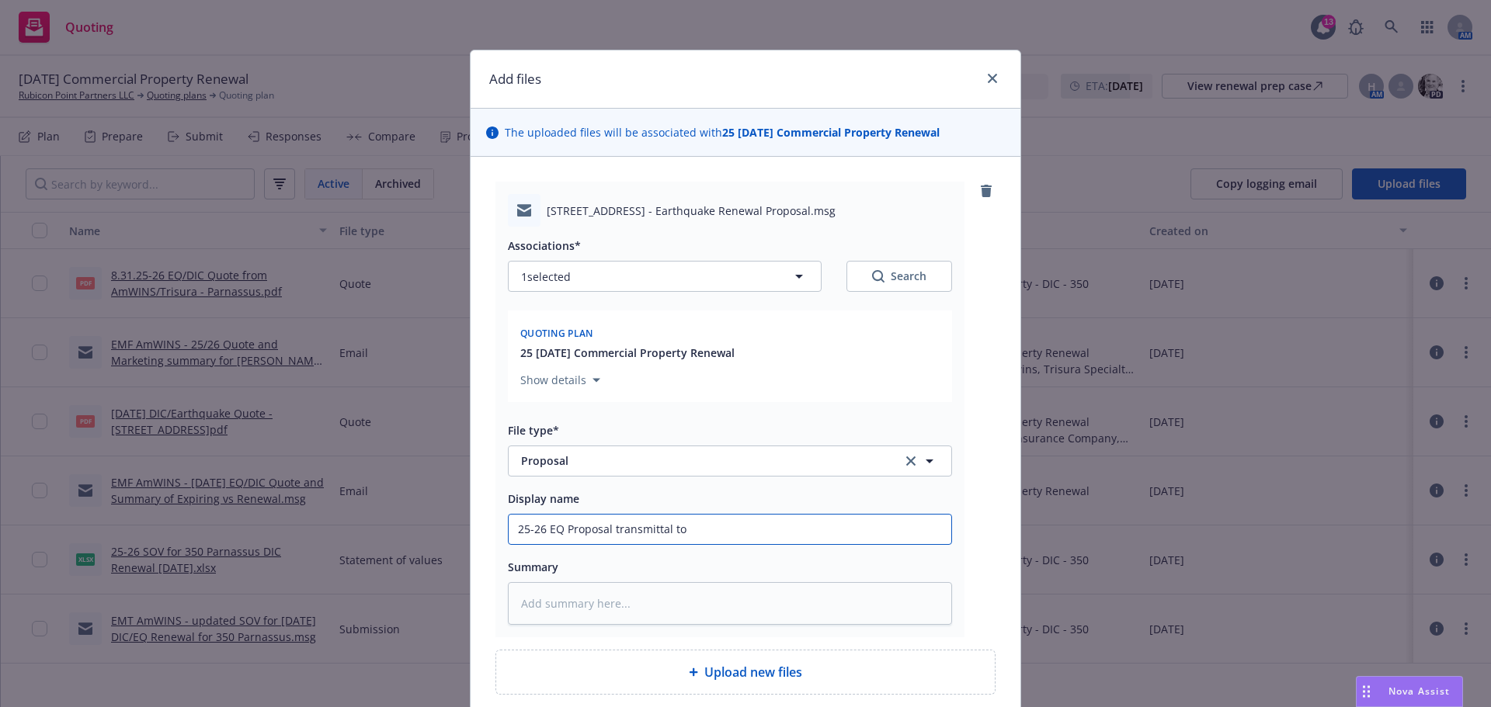
type input "25-26 EQ Proposal transmittal to I"
type textarea "x"
type input "25-26 EQ Proposal transmittal to In"
type textarea "x"
type input "25-26 EQ Proposal transmittal to Ins"
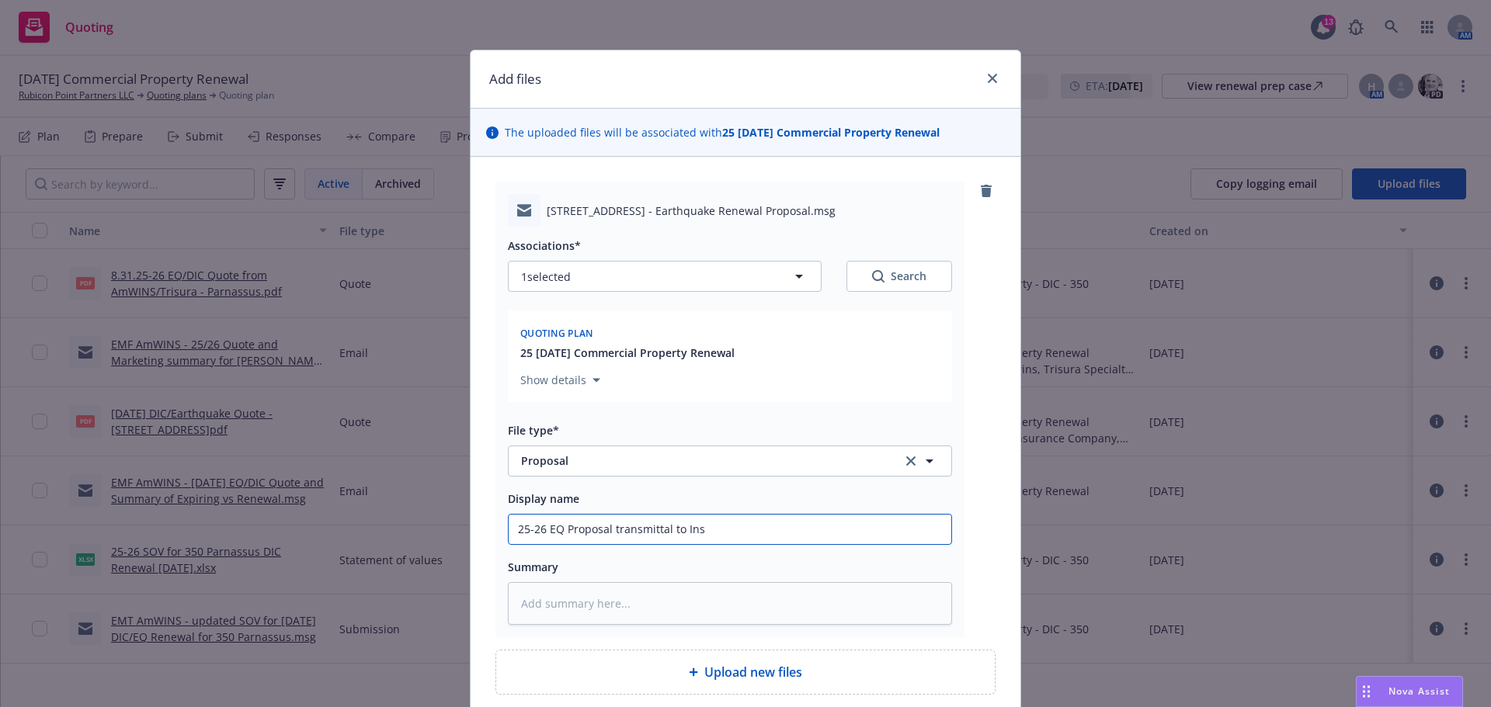
type textarea "x"
type input "25-26 EQ Proposal transmittal to Insu"
type textarea "x"
type input "25-26 EQ Proposal transmittal to Insur"
type textarea "x"
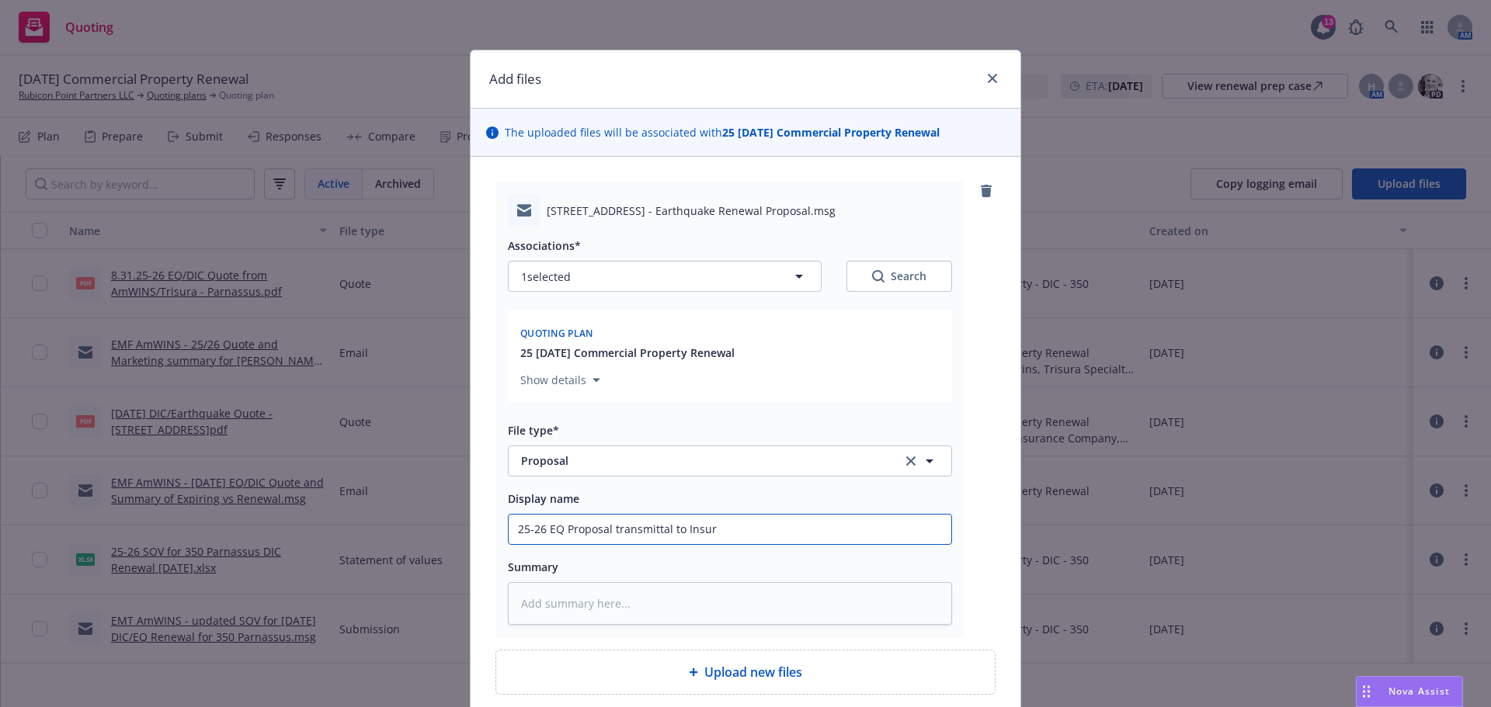
type input "25-26 EQ Proposal transmittal to Insure"
type textarea "x"
type input "25-26 EQ Proposal transmittal to Insured"
type textarea "x"
type input "25-26 EQ Proposal transmittal to Insure"
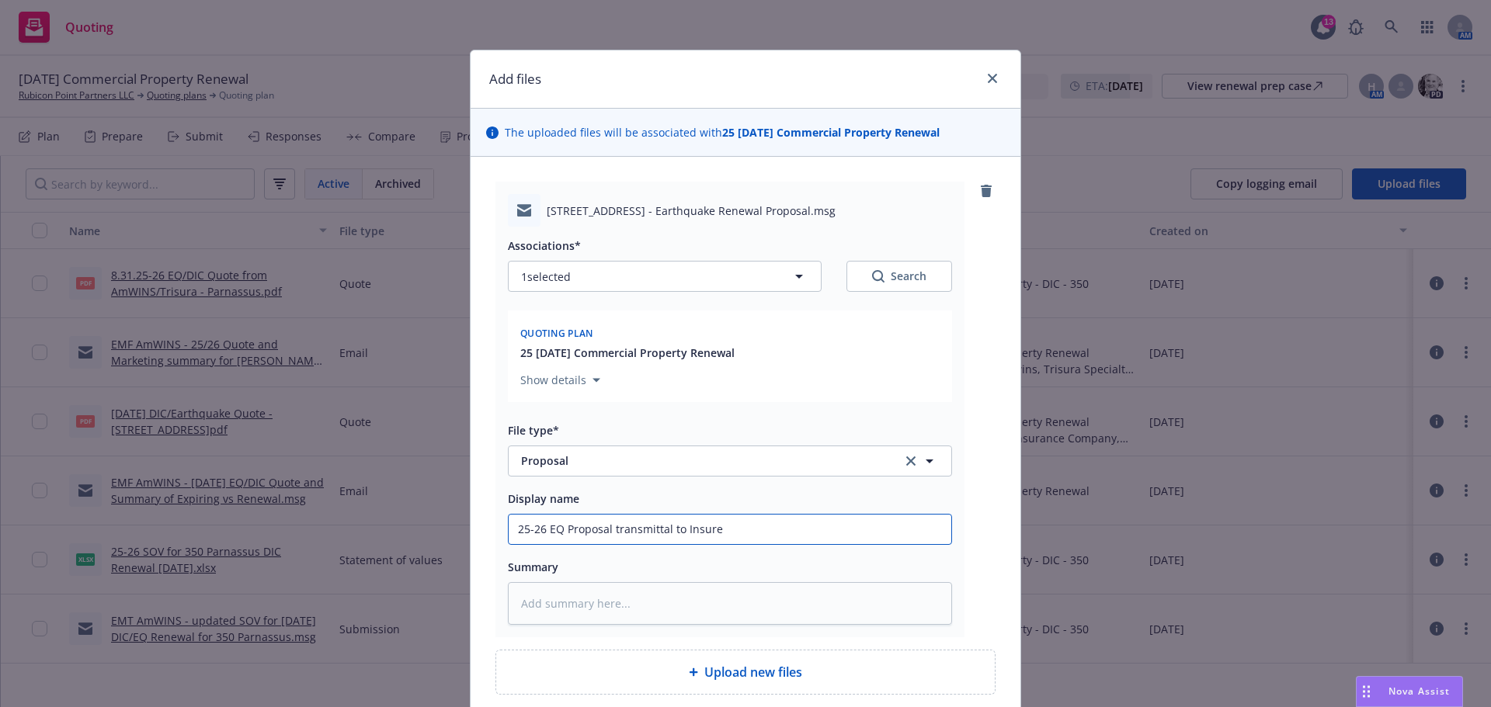
type textarea "x"
type input "25-26 EQ Proposal transmittal to Insur"
type textarea "x"
type input "25-26 EQ Proposal transmittal to Insu"
type textarea "x"
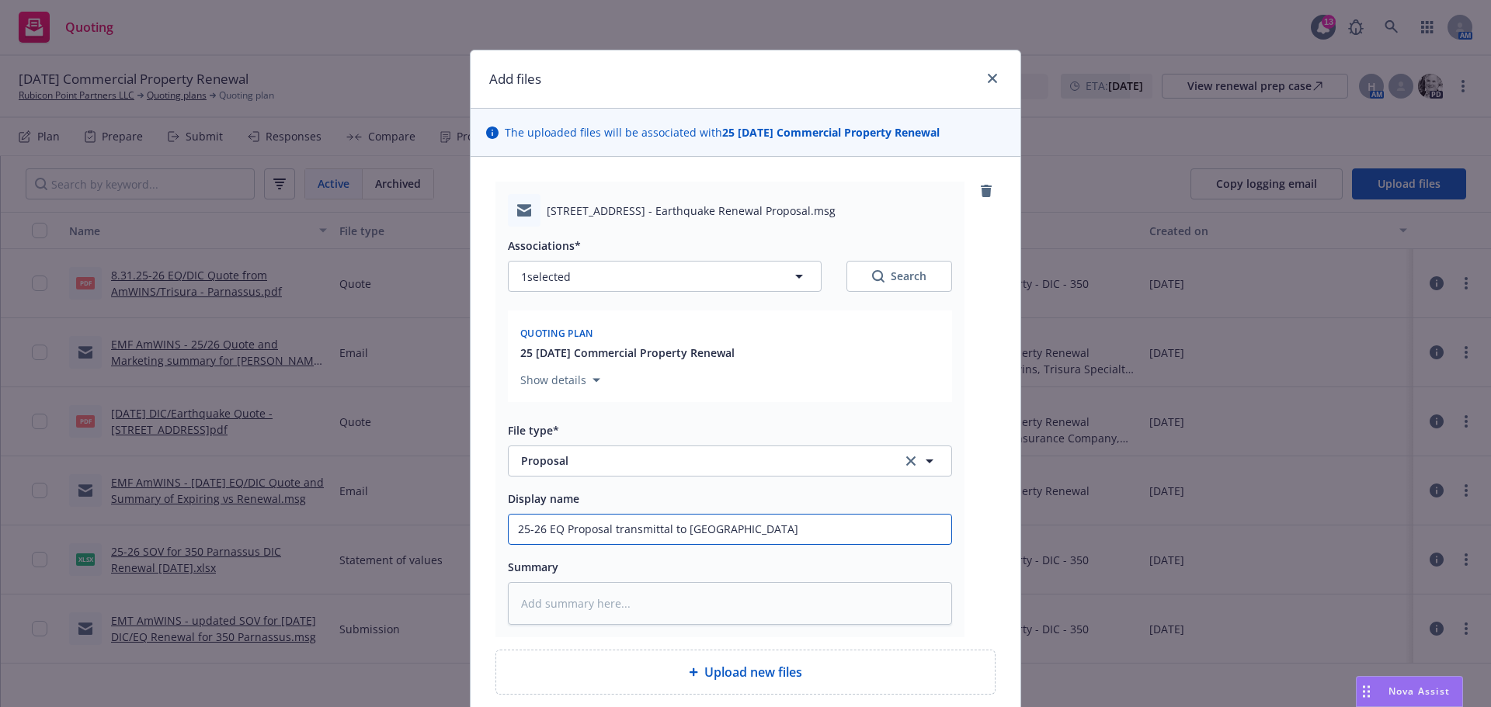
type input "25-26 EQ Proposal transmittal to Ins"
type textarea "x"
type input "25-26 EQ Proposal transmittal to In"
type textarea "x"
type input "25-26 EQ Proposal transmittal to I"
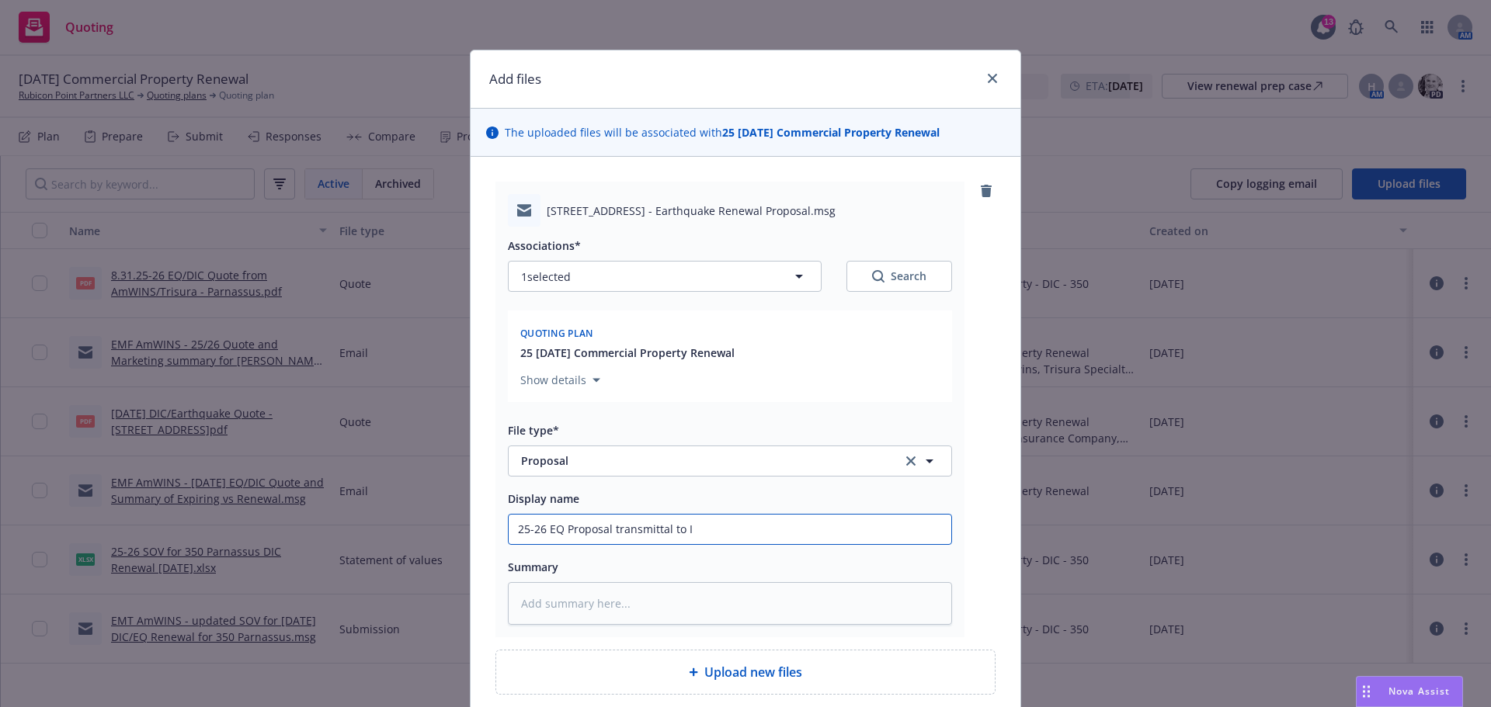
type textarea "x"
type input "25-26 EQ Proposal transmittal to"
type textarea "x"
type input "25-26 EQ Proposal transmittal to"
type textarea "x"
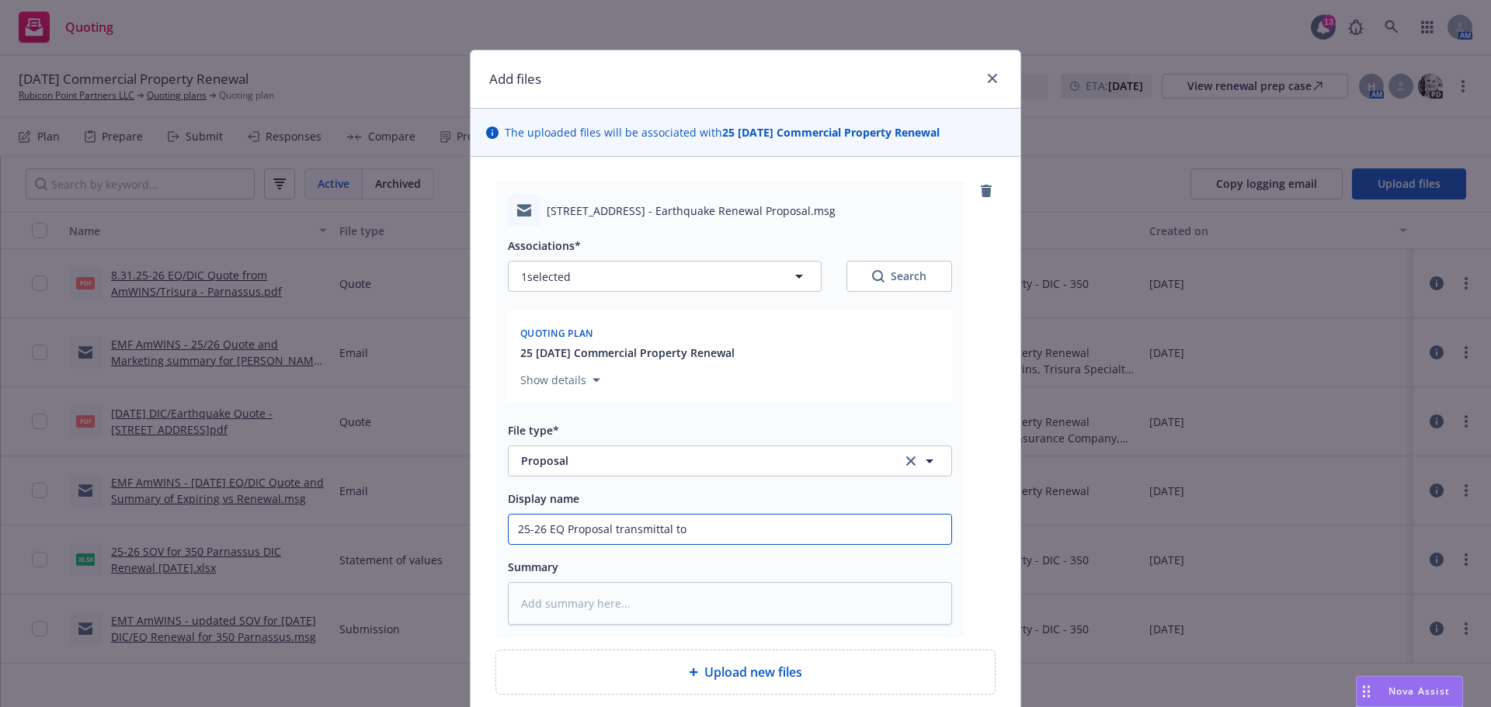
type input "25-26 EQ Proposal transmittal t"
type textarea "x"
type input "25-26 EQ Proposal transmittal"
type textarea "x"
type input "25-26 EQ Proposal transmittal"
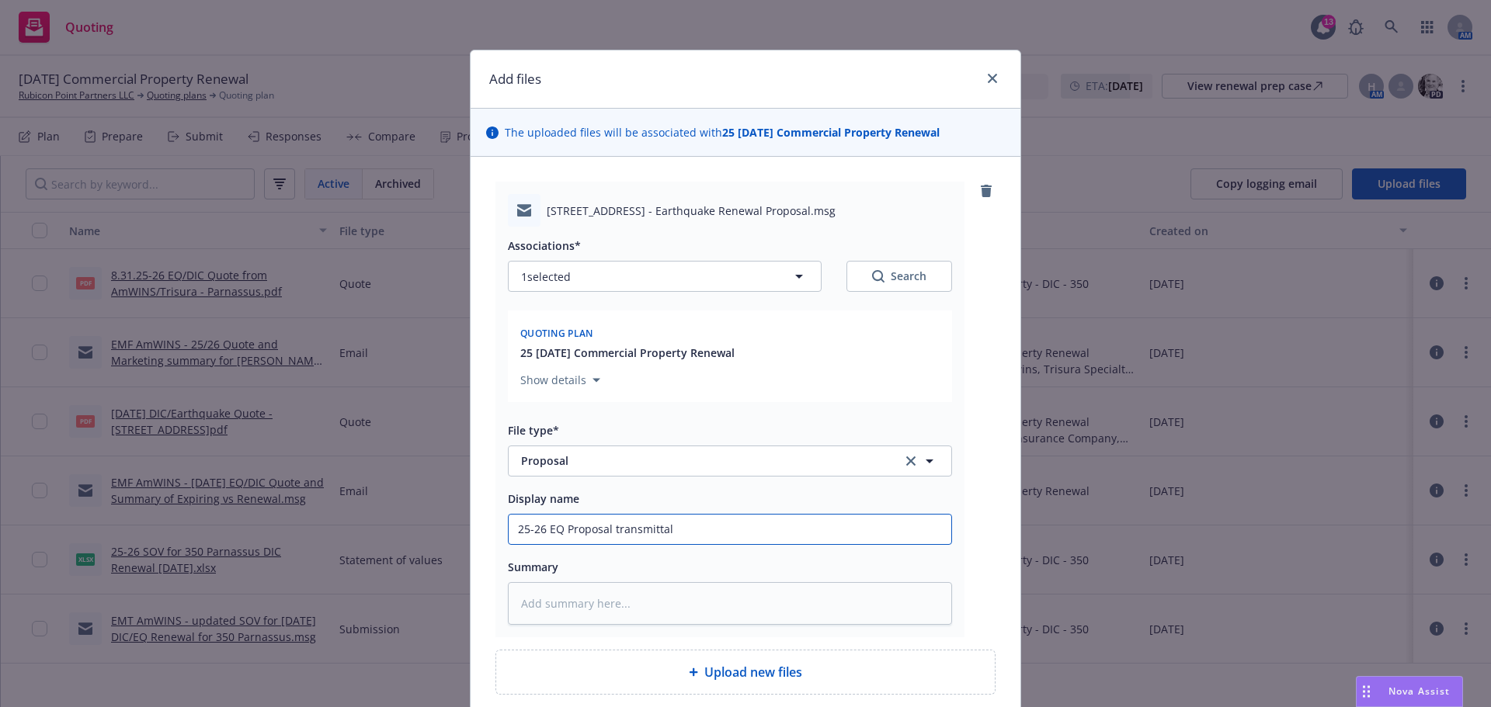
type textarea "x"
type input "25-26 EQ Proposal transmitta"
type textarea "x"
type input "25-26 EQ Proposal transmitt"
type textarea "x"
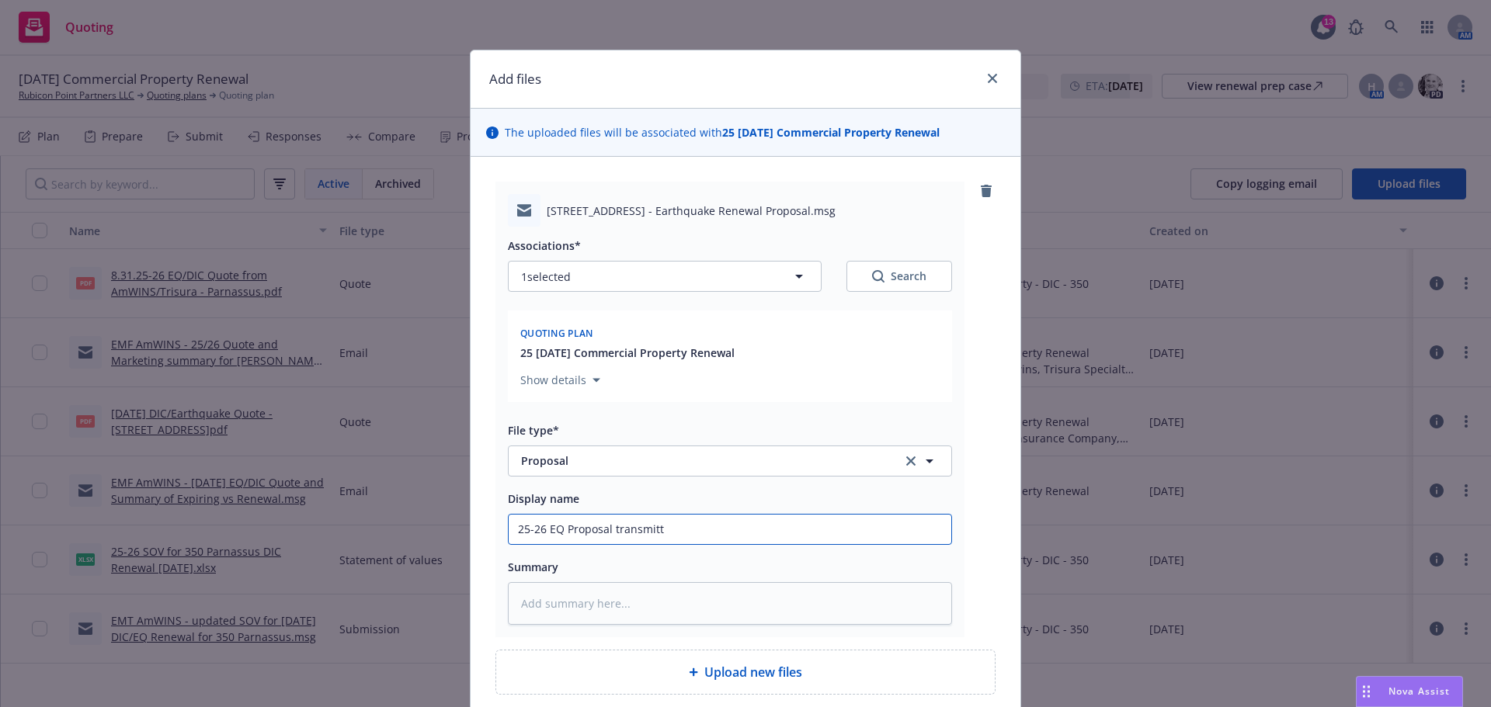
type input "25-26 EQ Proposal transmit"
type textarea "x"
type input "25-26 EQ Proposal transmi"
type textarea "x"
type input "25-26 EQ Proposal transm"
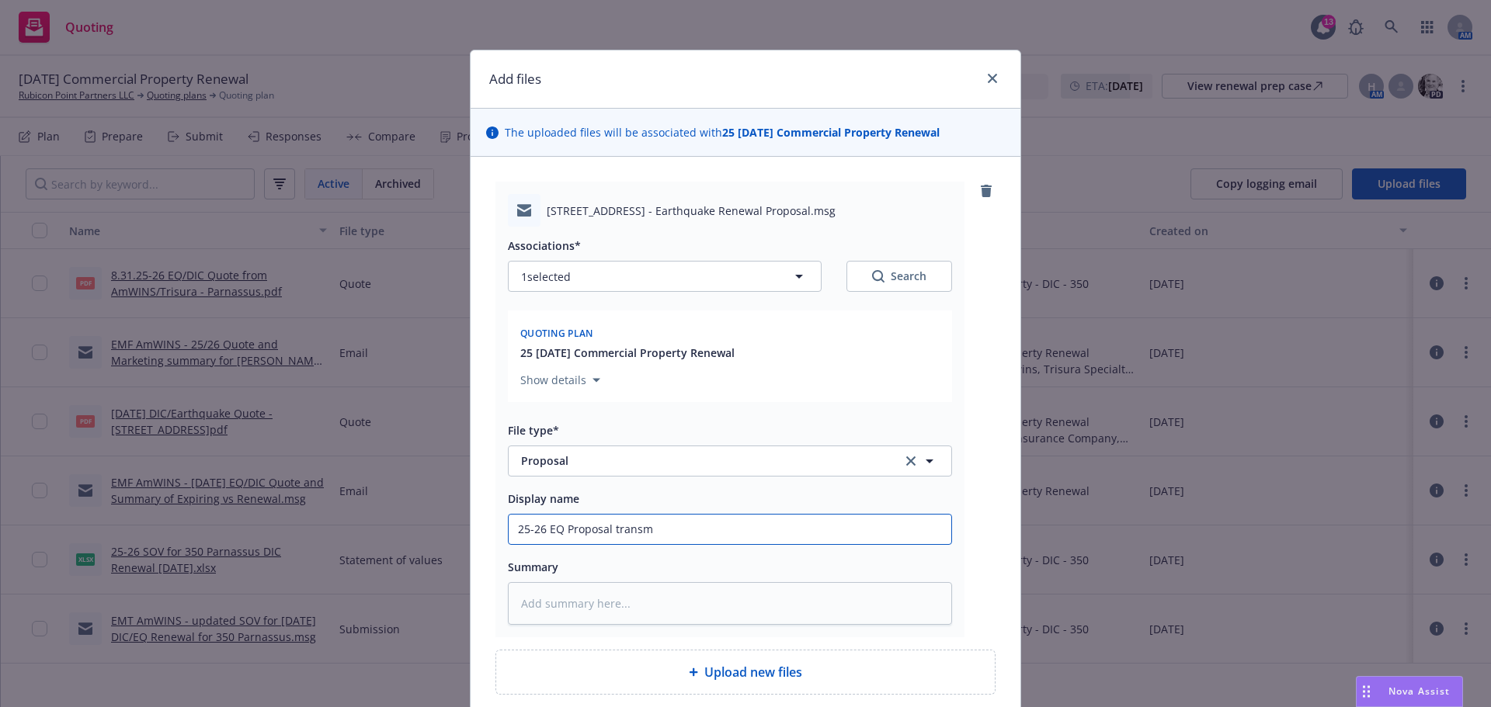
type textarea "x"
type input "25-26 EQ Proposal trans"
type textarea "x"
type input "25-26 EQ Proposal tran"
type textarea "x"
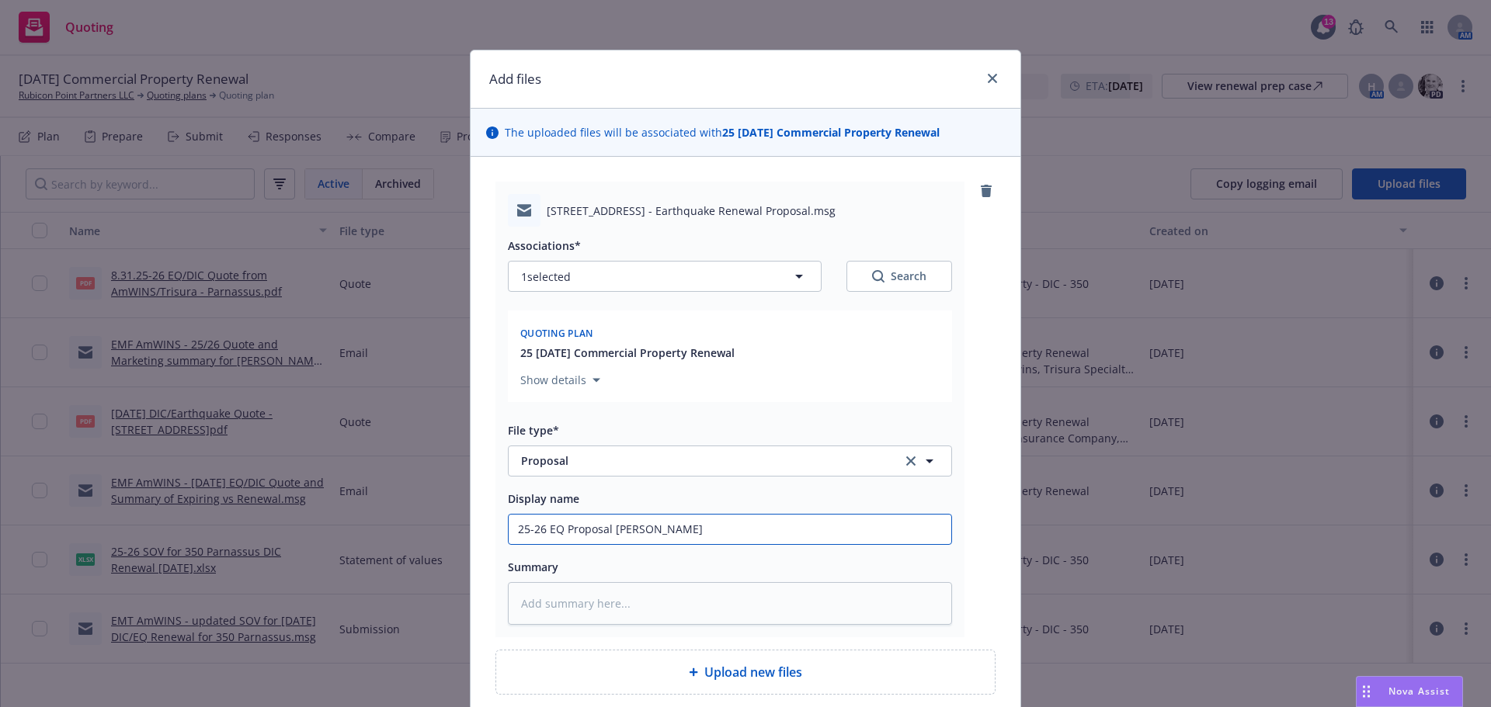
type input "25-26 EQ Proposal tra"
type textarea "x"
type input "25-26 EQ Proposal tr"
type textarea "x"
type input "25-26 EQ Proposal"
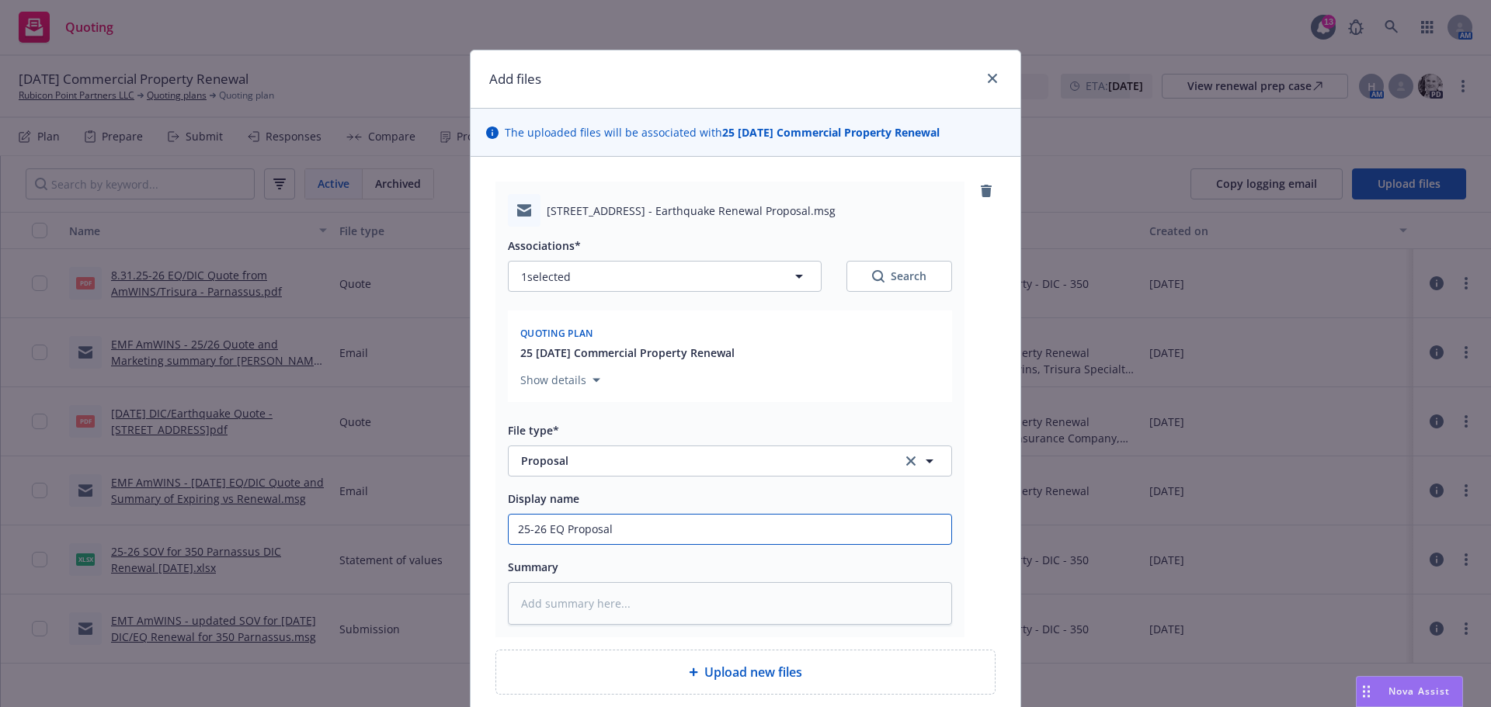
type textarea "x"
type input "25-26 EQ Proposal t"
type textarea "x"
type input "25-26 EQ Proposal tr"
type textarea "x"
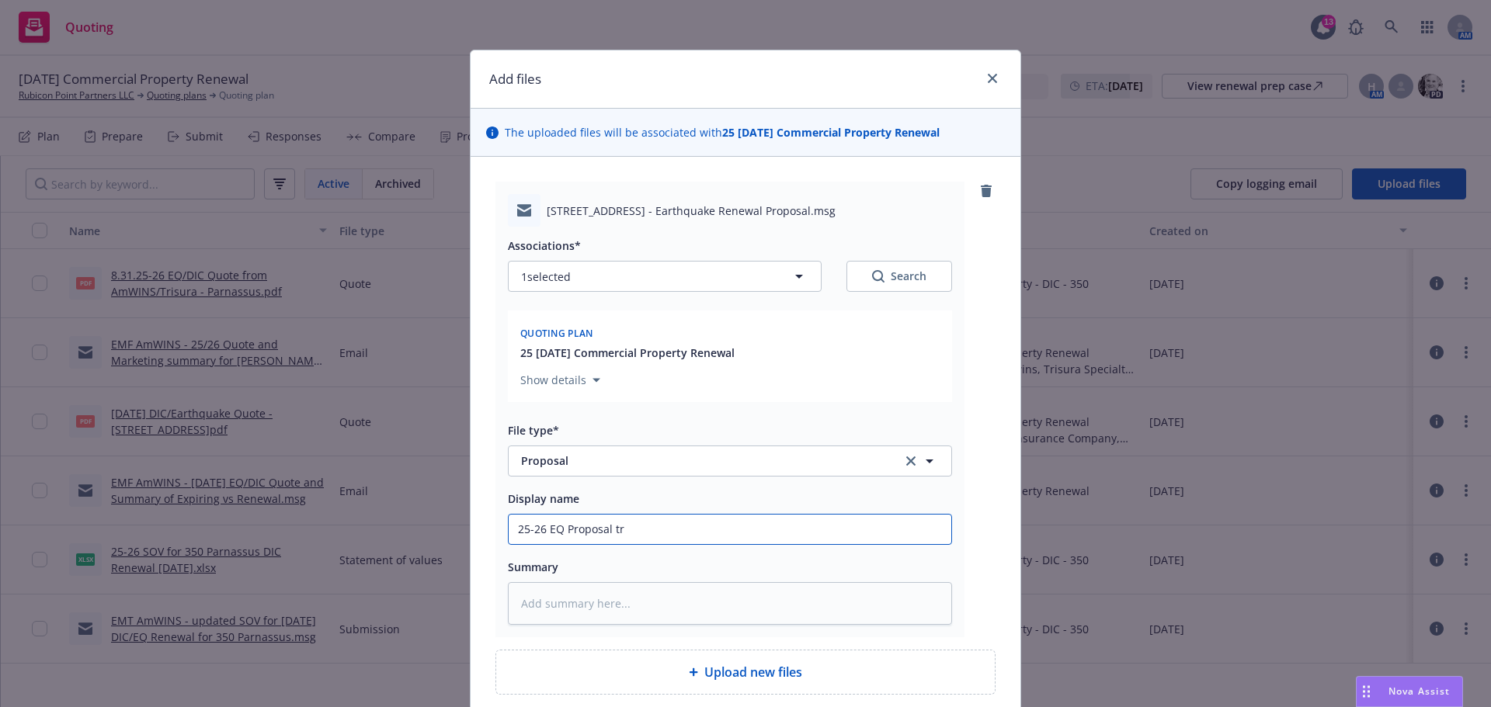
type input "25-26 EQ Proposal tra"
type textarea "x"
type input "25-26 EQ Proposal tran"
type textarea "x"
type input "25-26 EQ Proposal trans"
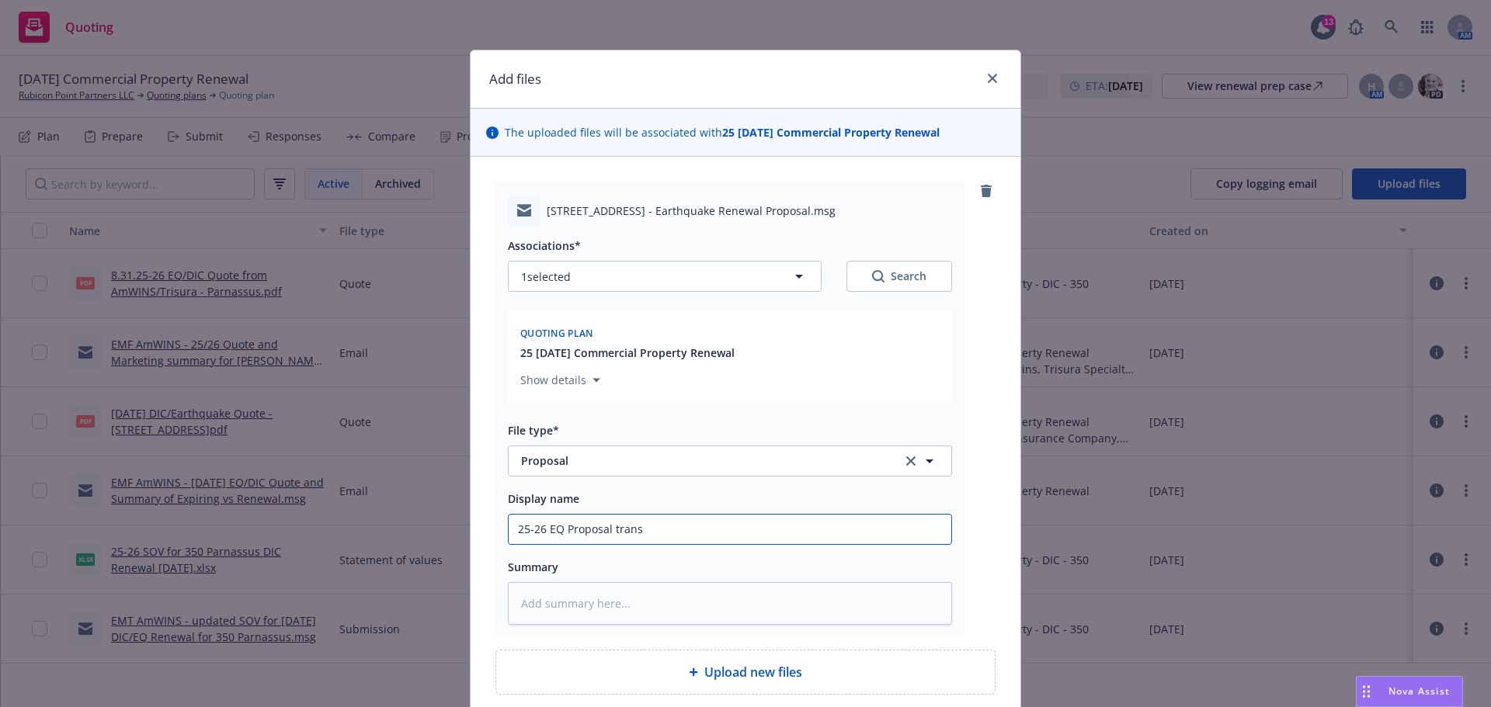
type textarea "x"
type input "25-26 EQ Proposal transm"
type textarea "x"
type input "25-26 EQ Proposal transmi"
type textarea "x"
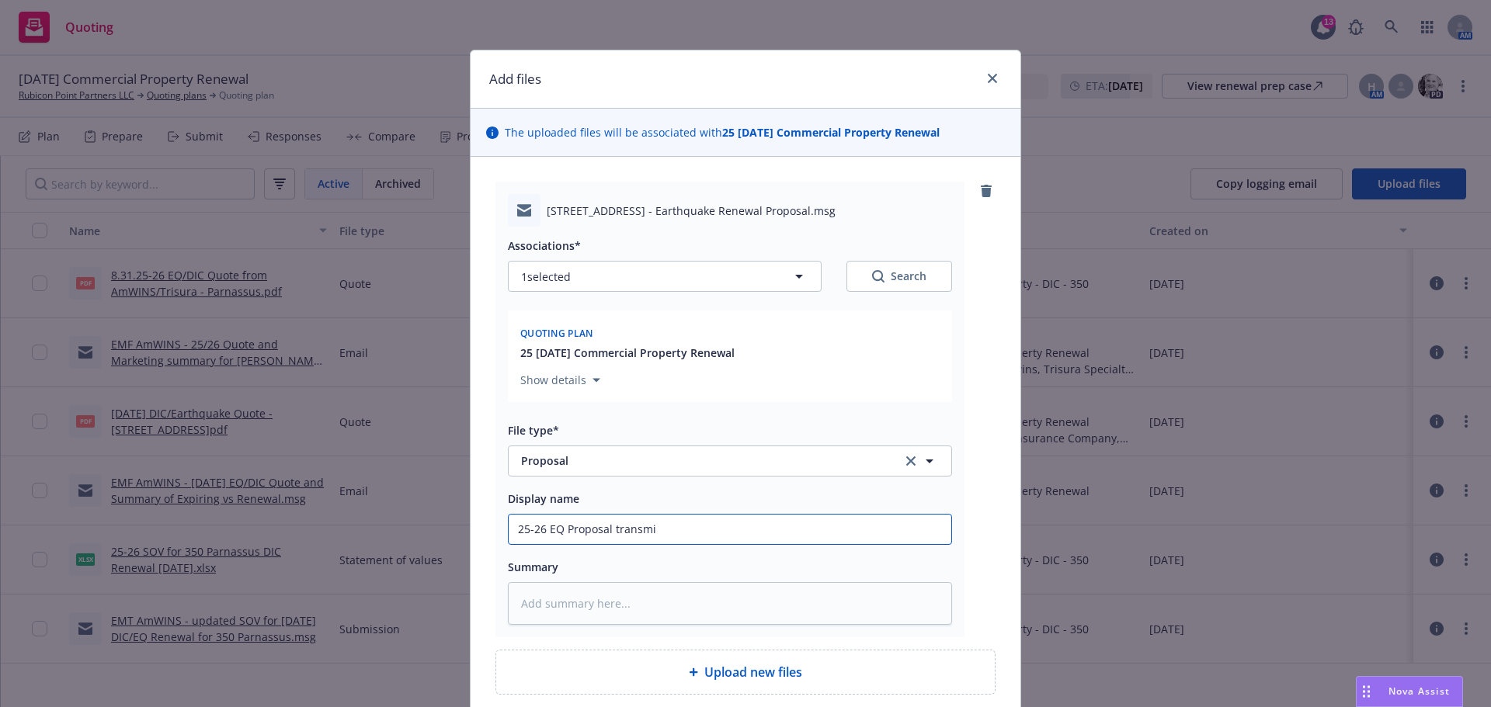
type input "25-26 EQ Proposal transmit"
type textarea "x"
type input "25-26 EQ Proposal transmitt"
type textarea "x"
type input "25-26 EQ Proposal transmitta"
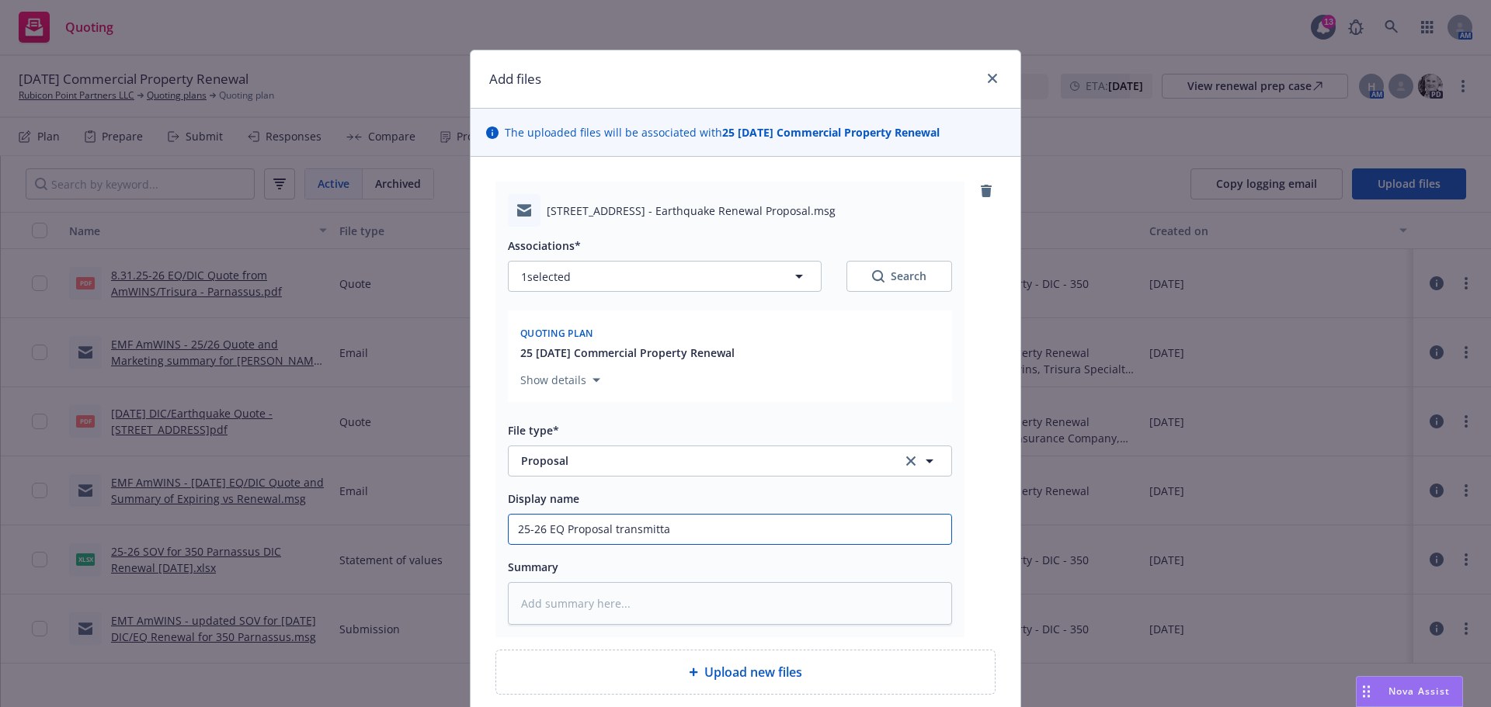
type textarea "x"
type input "25-26 EQ Proposal transmittal"
type textarea "x"
type input "25-26 EQ Proposal transmittal"
type textarea "x"
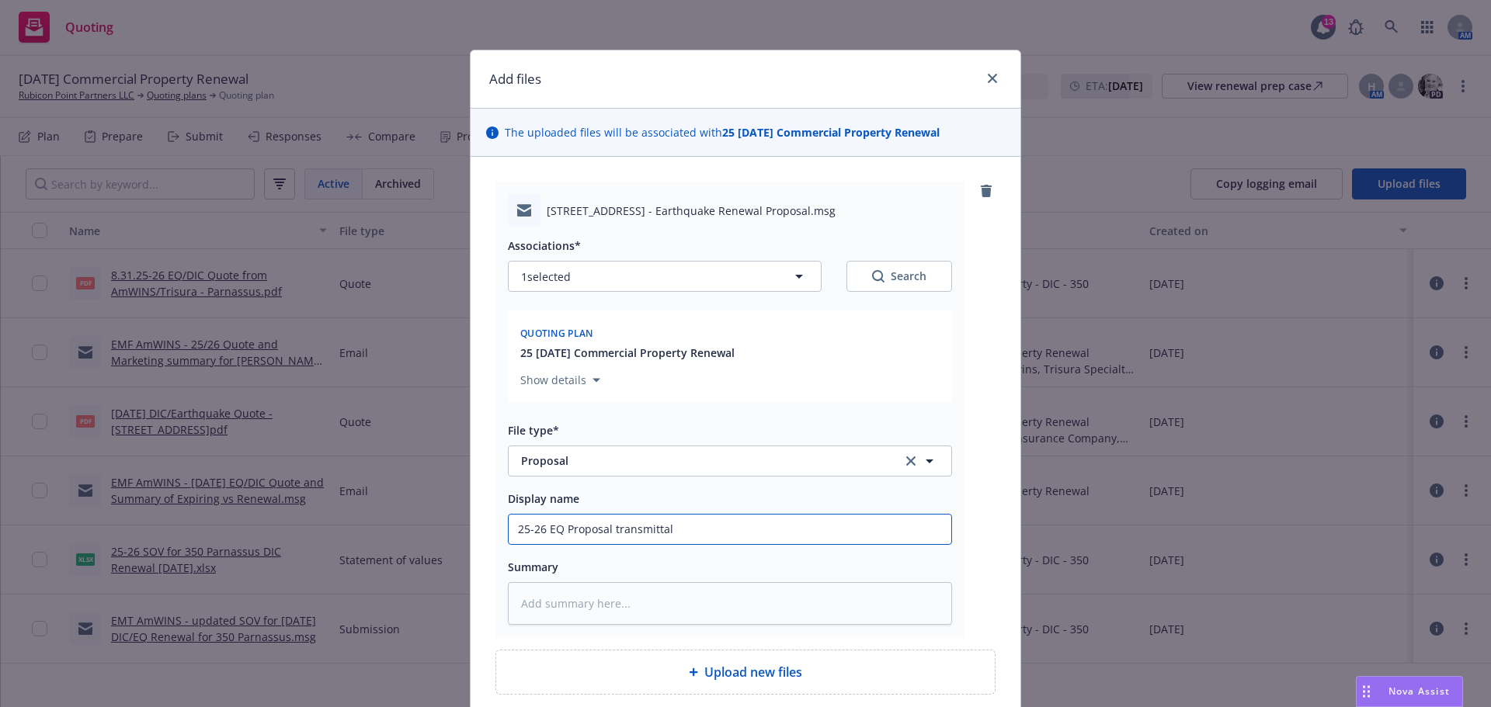
type input "25-26 EQ Proposal transmittal t"
type textarea "x"
type input "25-26 EQ Proposal transmittal to"
type textarea "x"
type input "25-26 EQ Proposal transmittal to"
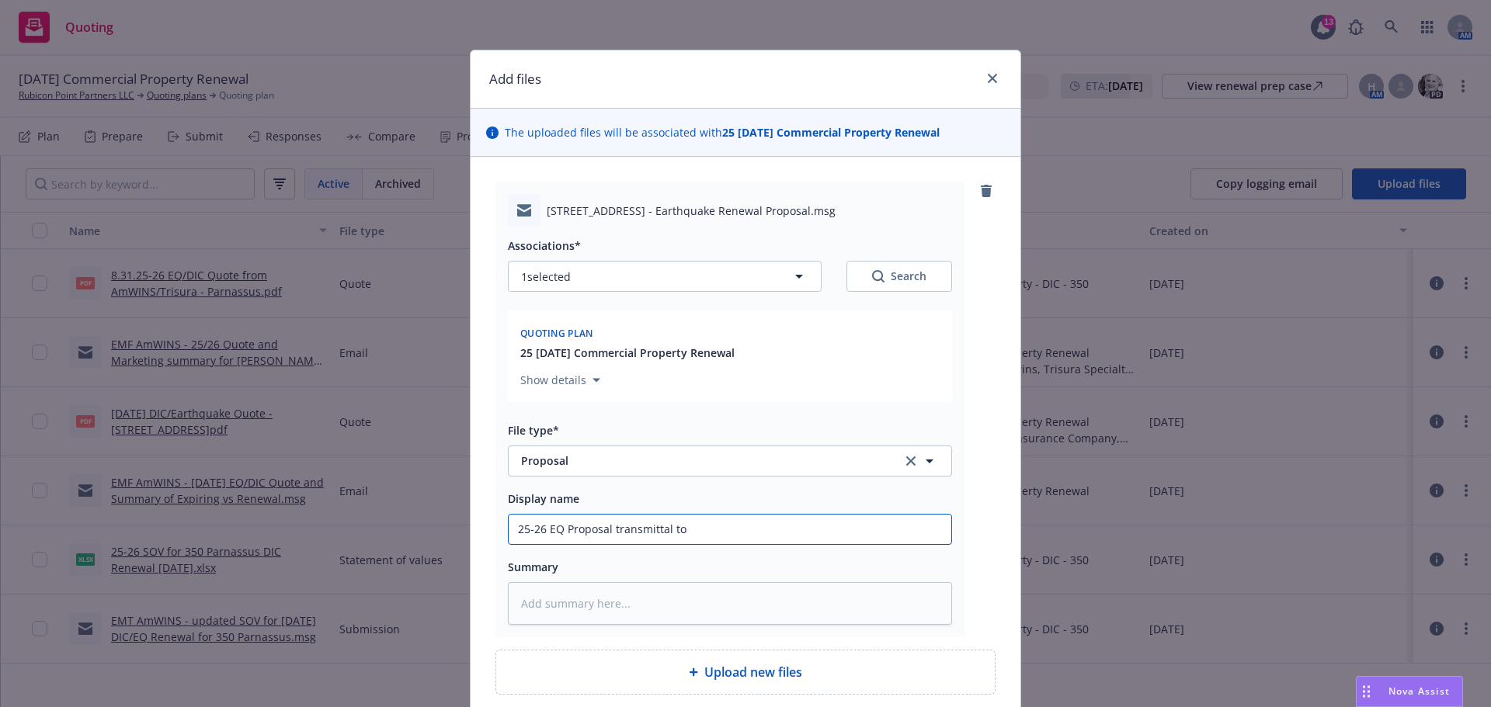
type textarea "x"
type input "25-26 EQ Proposal transmittal to I"
type textarea "x"
type input "25-26 EQ Proposal transmittal to In"
type textarea "x"
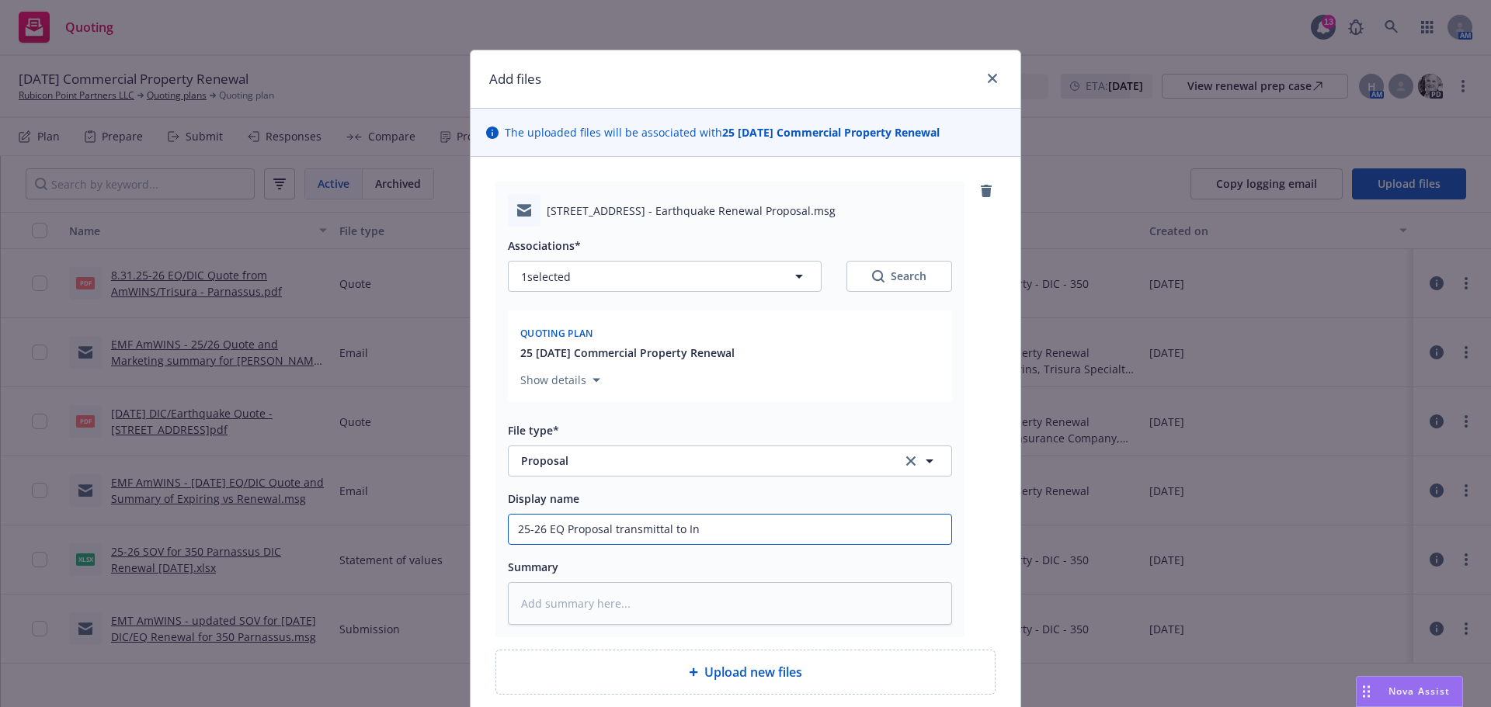
type input "25-26 EQ Proposal transmittal to Ins"
type textarea "x"
type input "25-26 EQ Proposal transmittal to Insu"
type textarea "x"
type input "25-26 EQ Proposal transmittal to Insur"
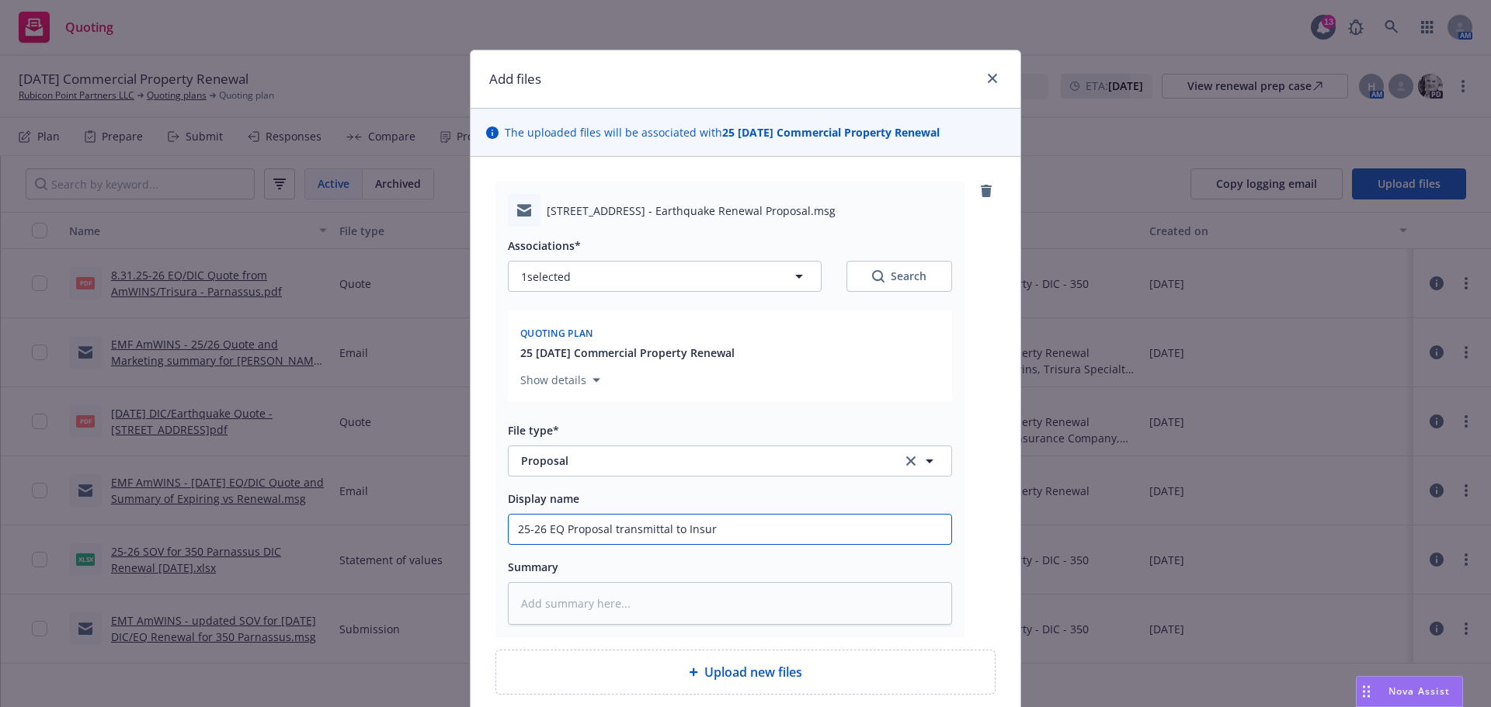
type textarea "x"
type input "25-26 EQ Proposal transmittal to Insure"
type textarea "x"
type input "25-26 EQ Proposal transmittal to Insured"
click at [526, 591] on textarea at bounding box center [730, 603] width 444 height 43
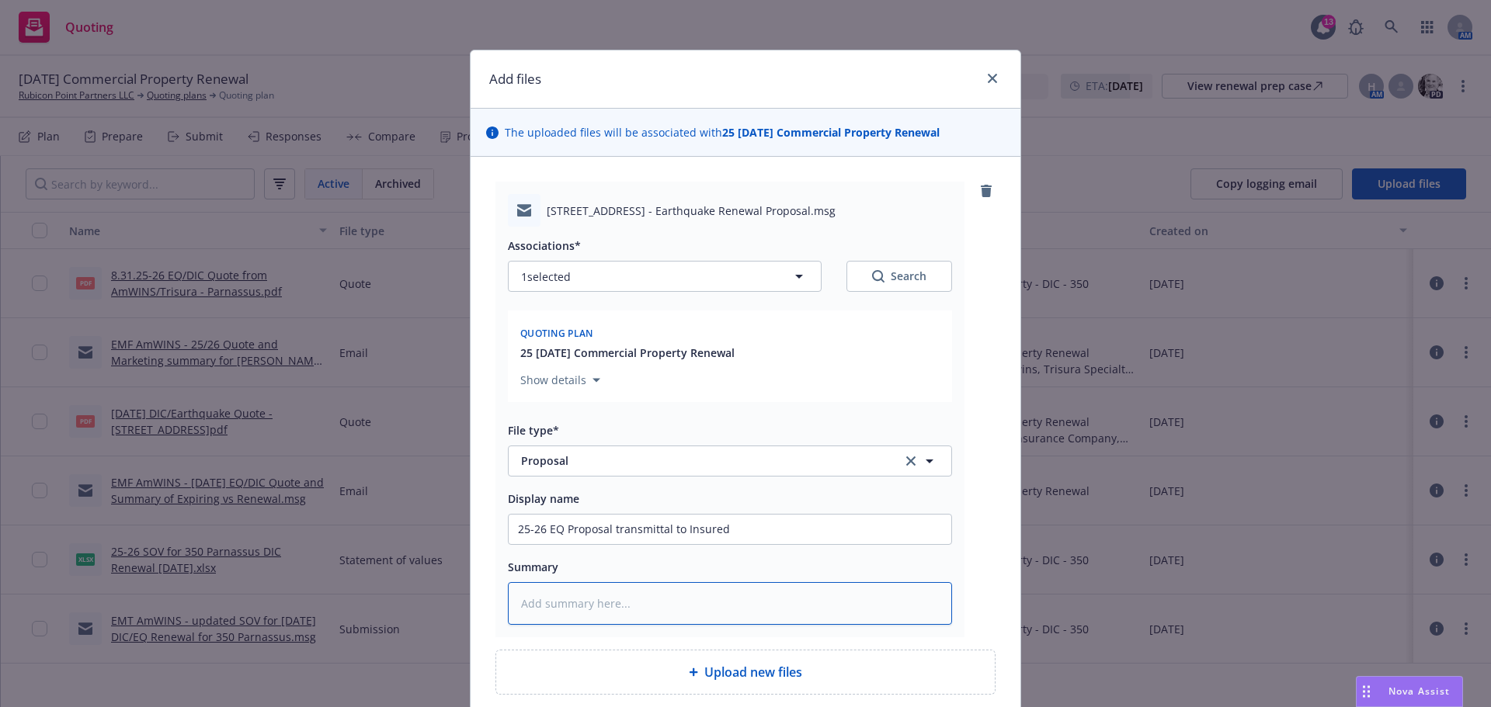
type textarea "x"
type textarea "P"
type textarea "x"
type textarea "Pr"
type textarea "x"
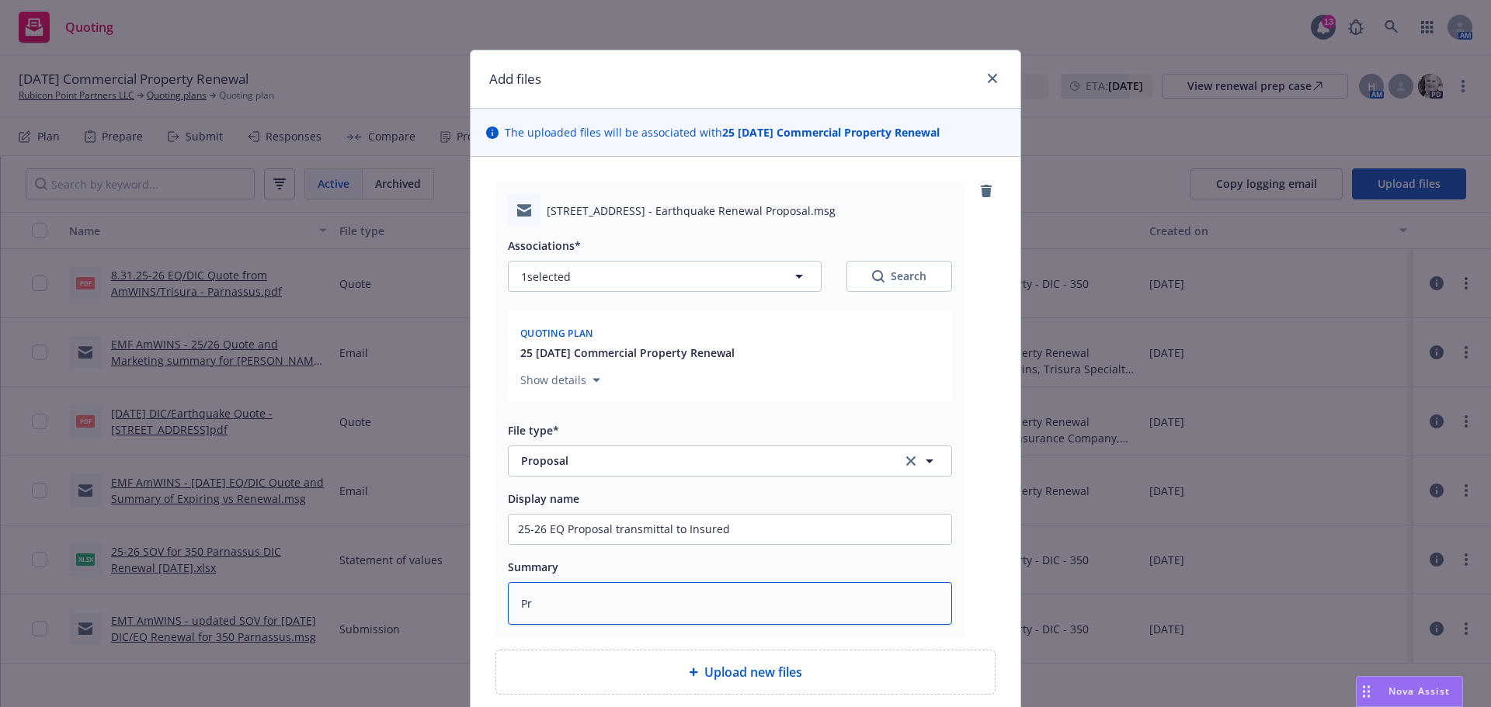
type textarea "Pro"
type textarea "x"
type textarea "Prop"
type textarea "x"
type textarea "Propo"
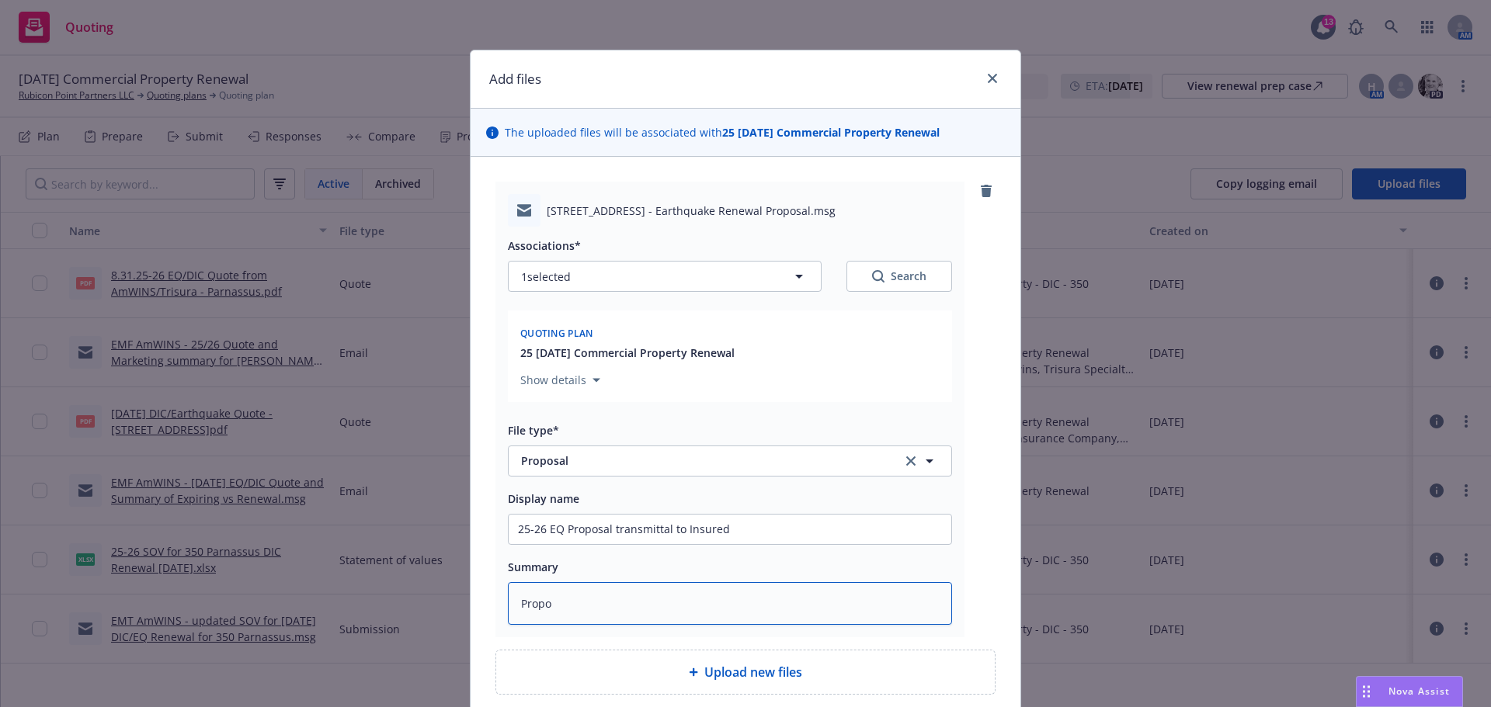
type textarea "x"
type textarea "Propos"
type textarea "x"
type textarea "Proposa"
type textarea "x"
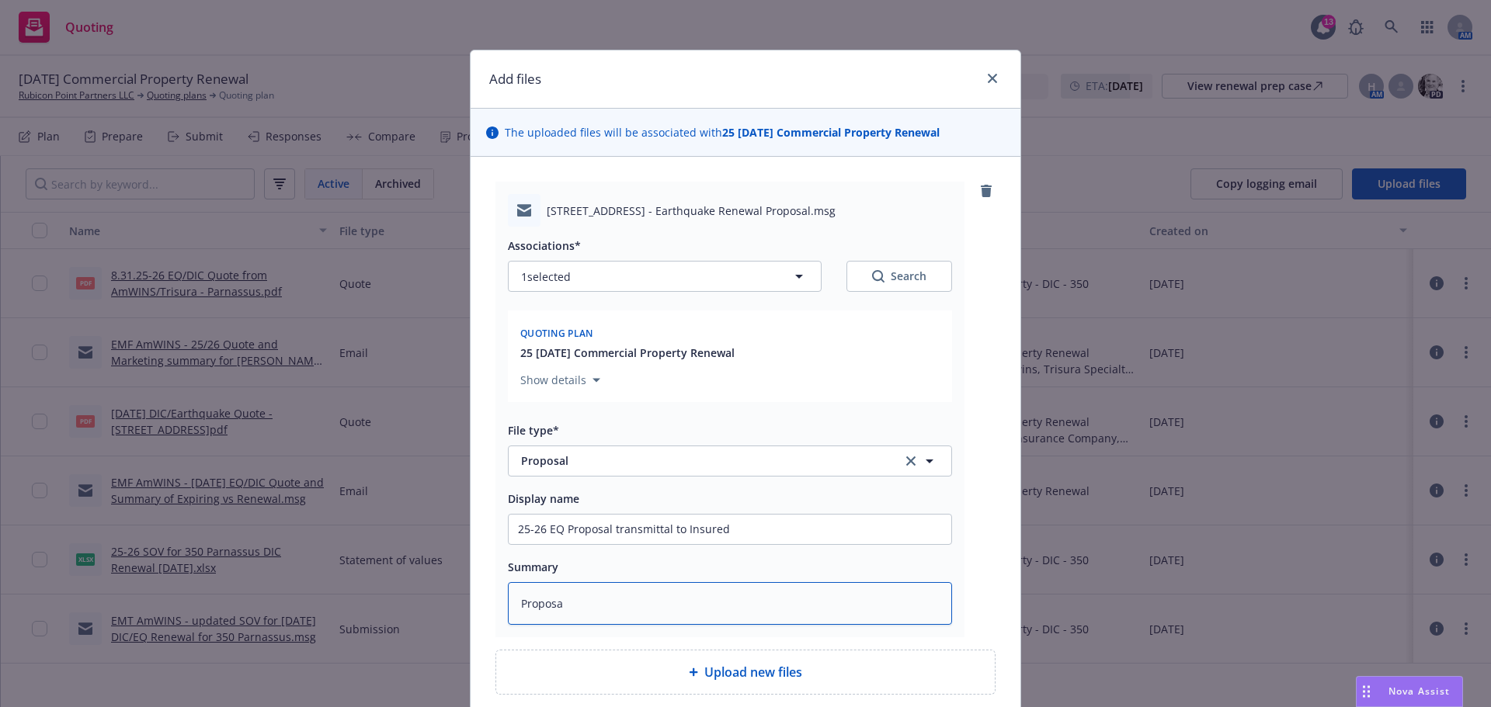
type textarea "Proposal"
type textarea "x"
type textarea "Proposal"
type textarea "x"
type textarea "Proposal"
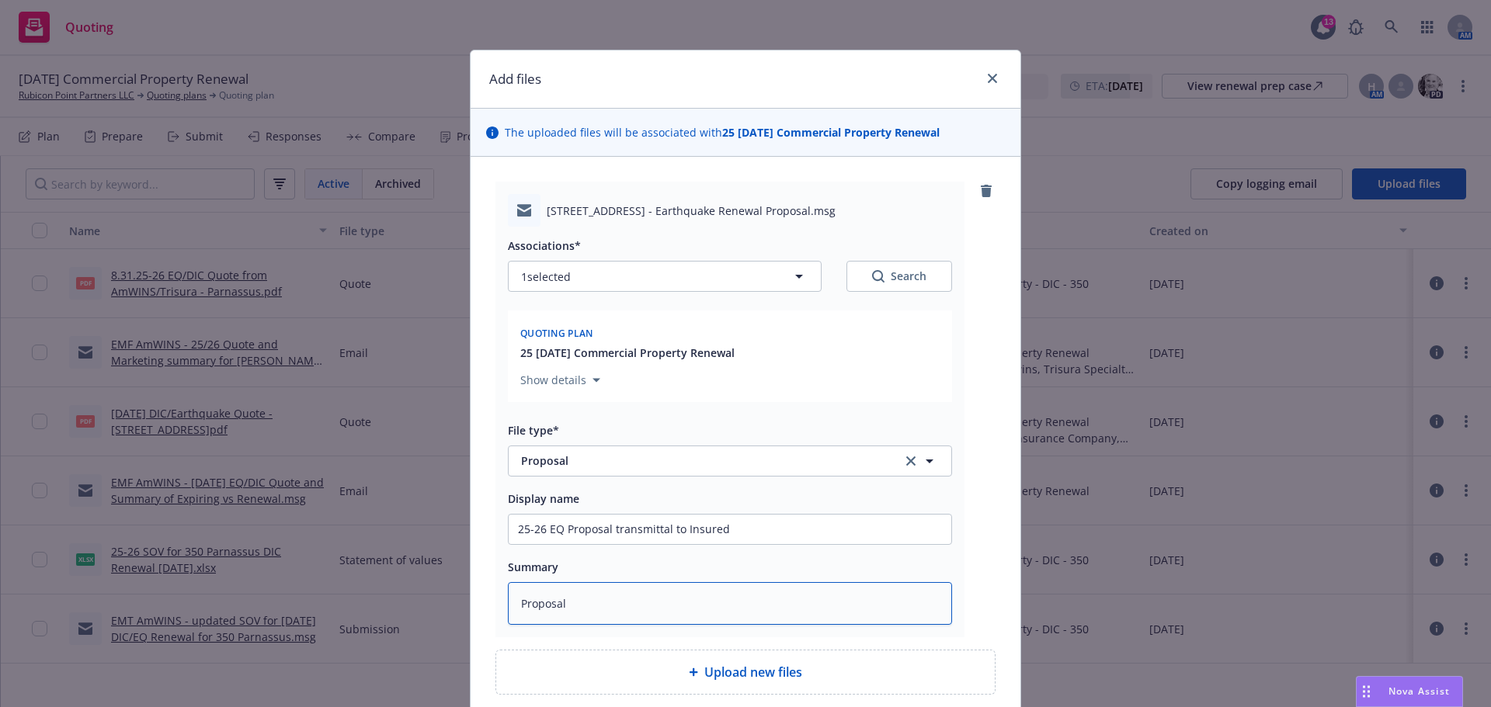
type textarea "x"
type textarea "Proposa"
type textarea "x"
type textarea "Propos"
type textarea "x"
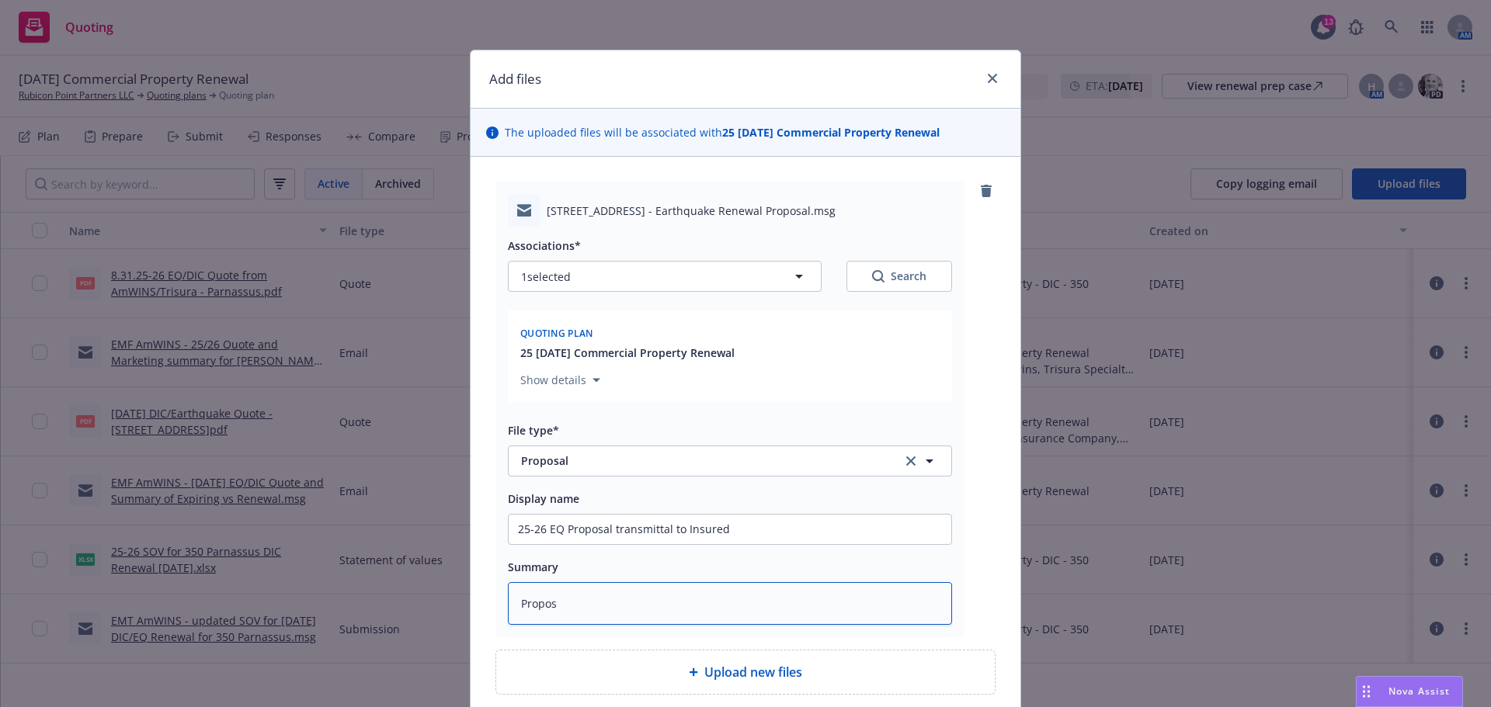
type textarea "Propo"
type textarea "x"
type textarea "Prop"
type textarea "x"
type textarea "Pro"
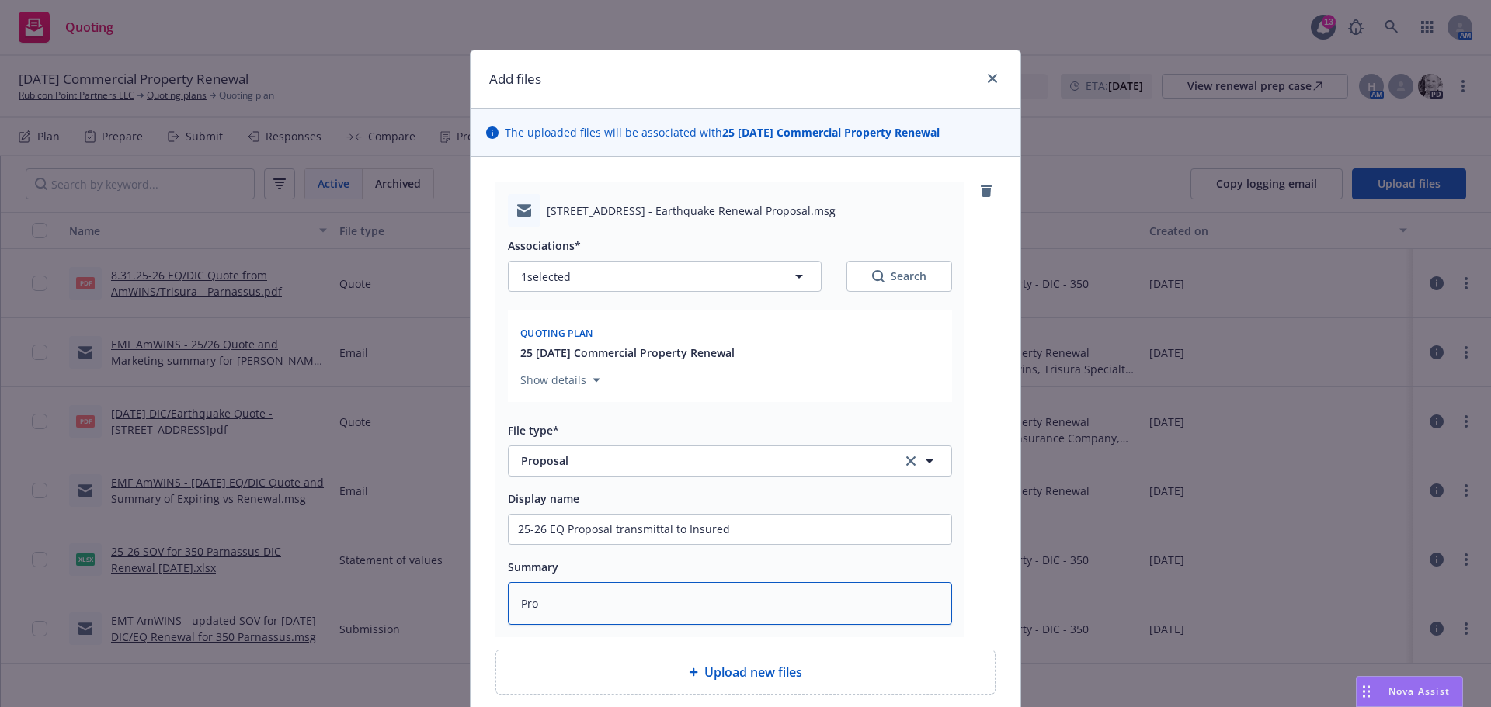
type textarea "x"
type textarea "Pr"
type textarea "x"
type textarea "P"
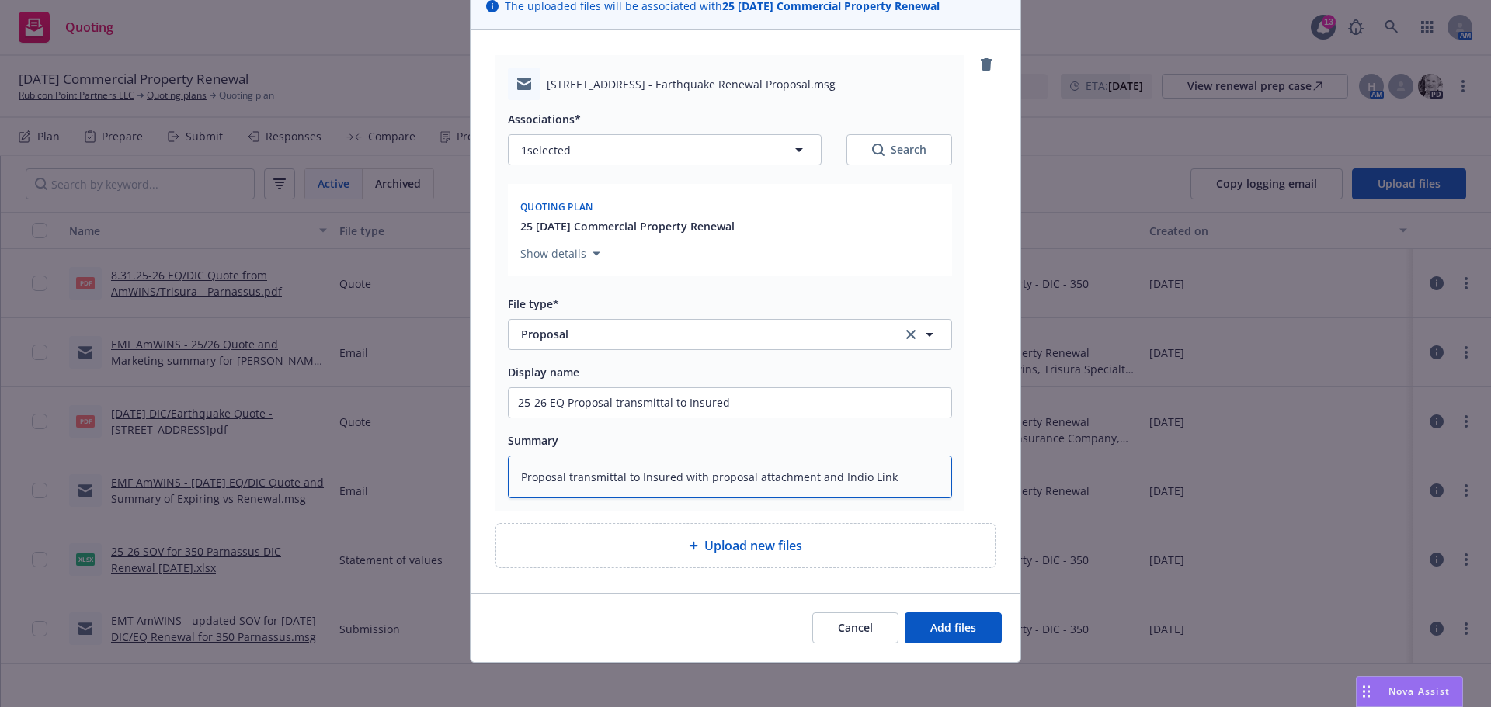
scroll to position [132, 0]
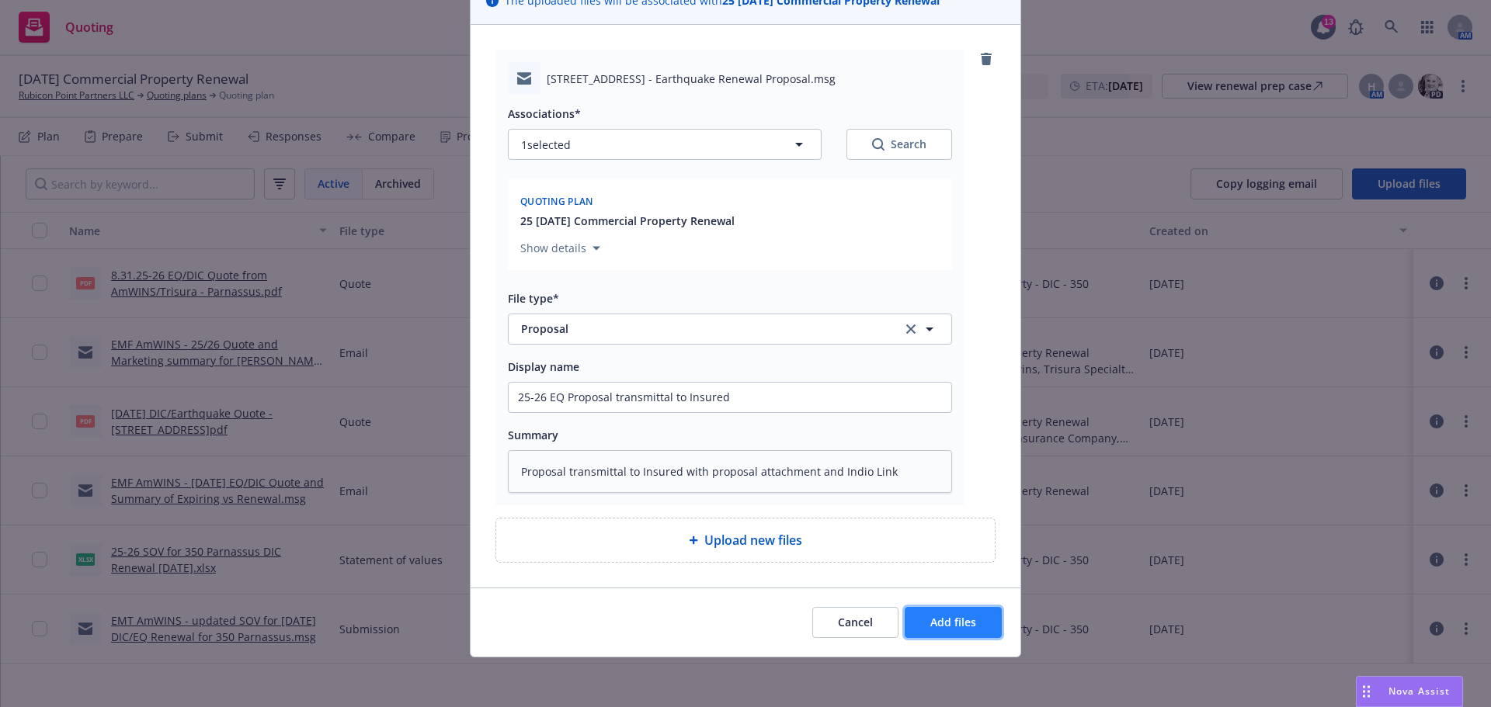
click at [943, 625] on span "Add files" at bounding box center [953, 622] width 46 height 15
